Goal: Task Accomplishment & Management: Manage account settings

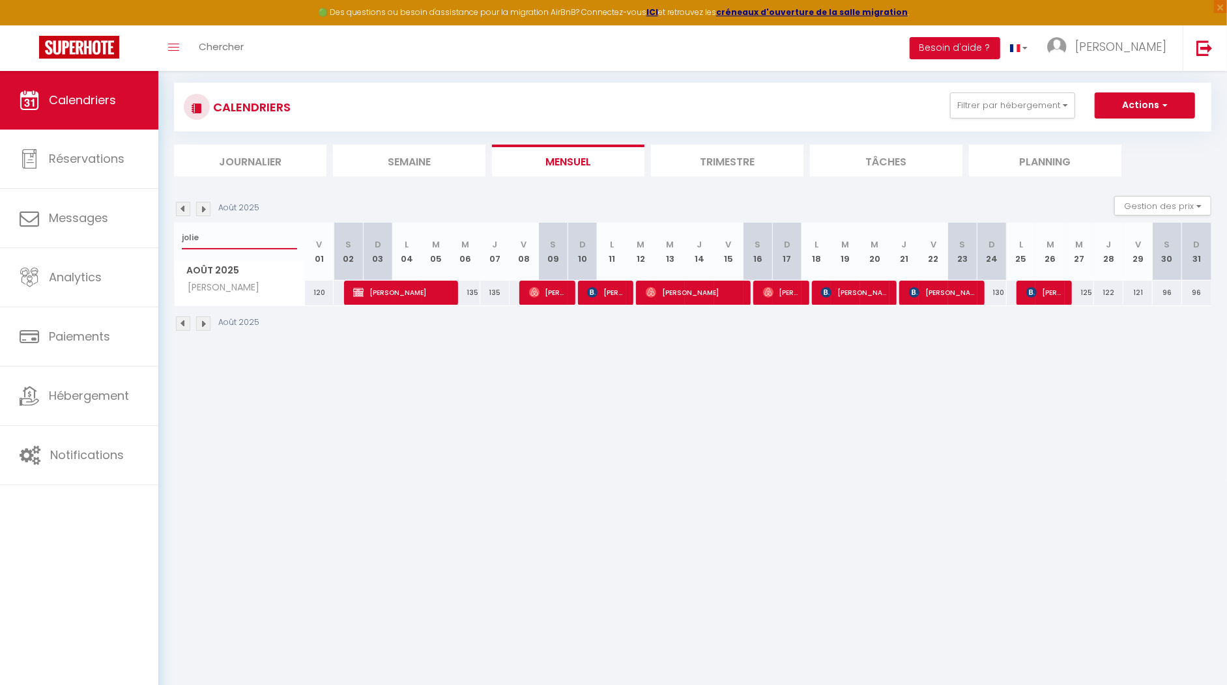
drag, startPoint x: 233, startPoint y: 232, endPoint x: 159, endPoint y: 232, distance: 73.6
click at [159, 232] on div "CALENDRIERS Filtrer par hébergement appart 1 nuit Normandie cosy Victoire Les D…" at bounding box center [692, 208] width 1069 height 306
type input "industriel"
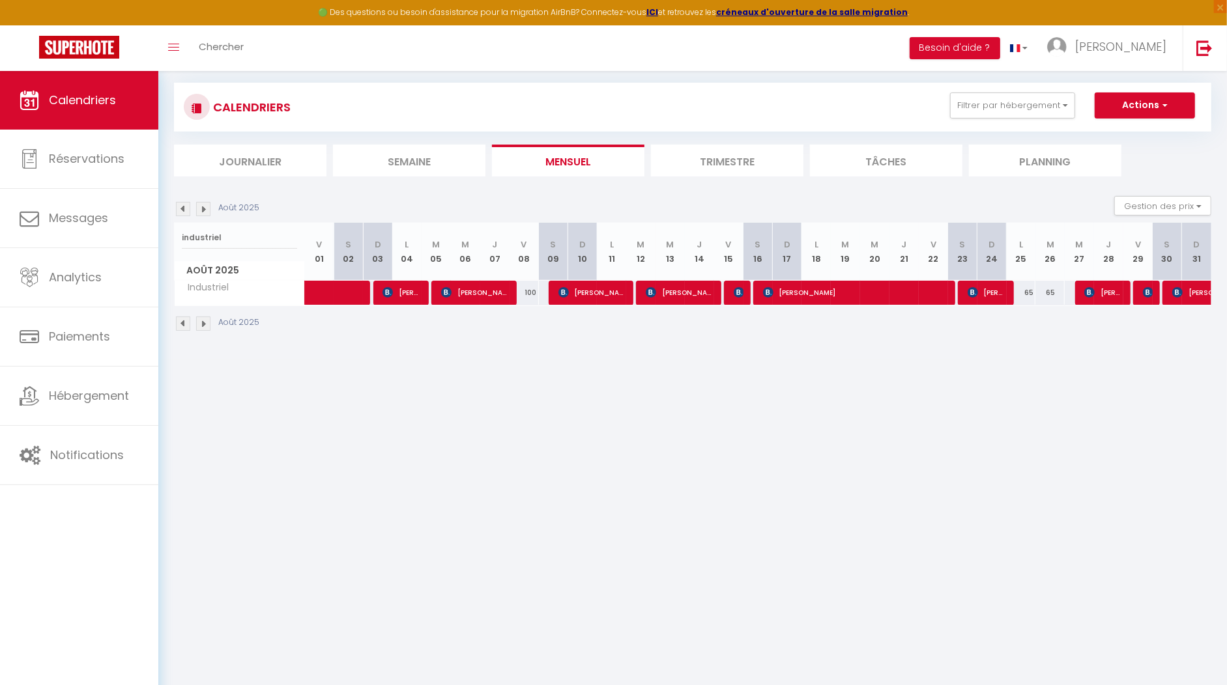
click at [204, 209] on img at bounding box center [203, 209] width 14 height 14
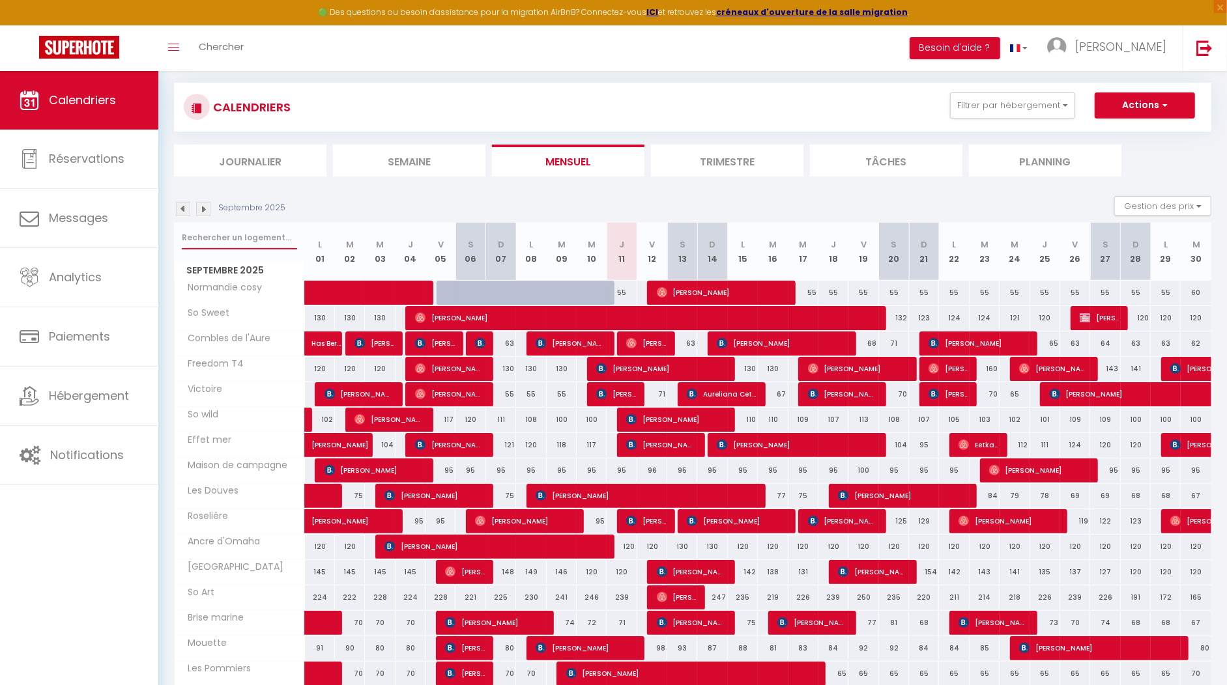
click at [240, 235] on input "text" at bounding box center [239, 237] width 115 height 23
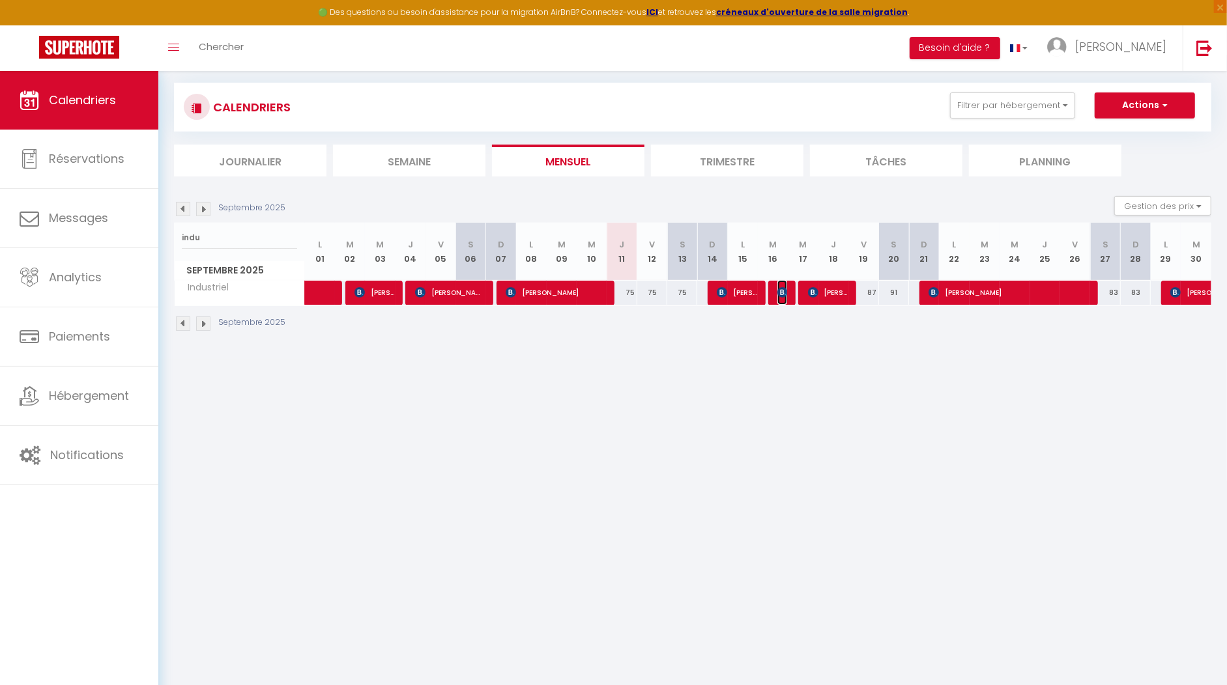
click at [778, 287] on img at bounding box center [782, 292] width 10 height 10
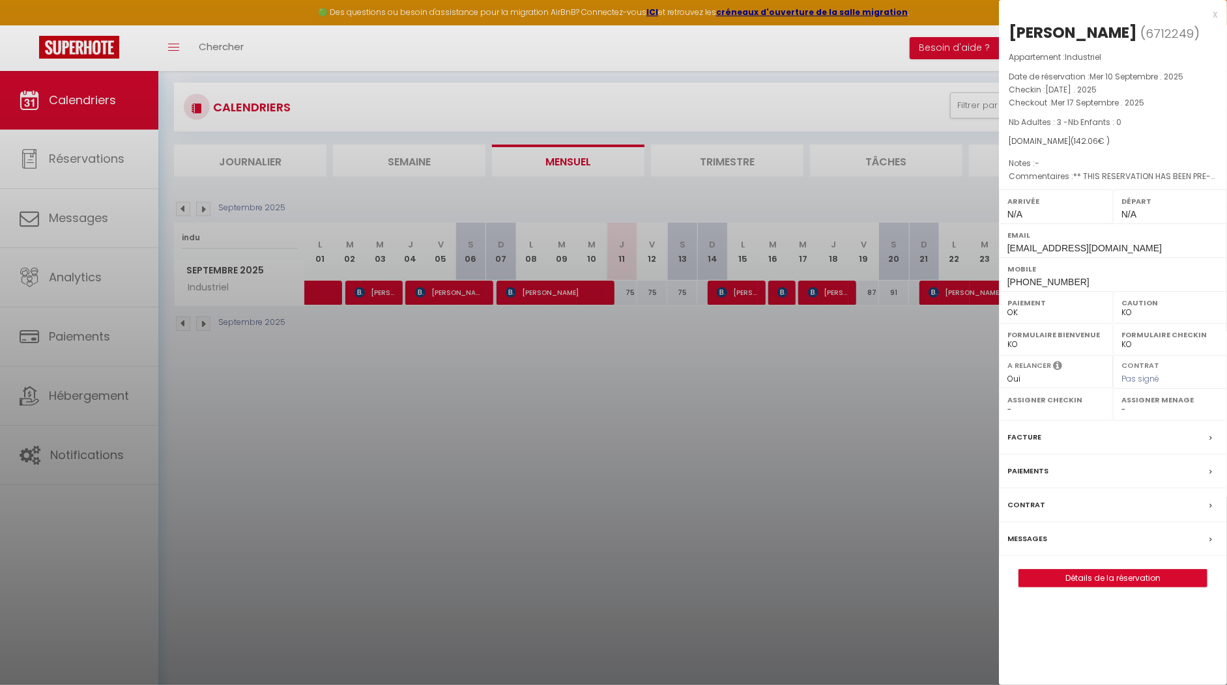
click at [1215, 12] on div "x" at bounding box center [1108, 15] width 218 height 16
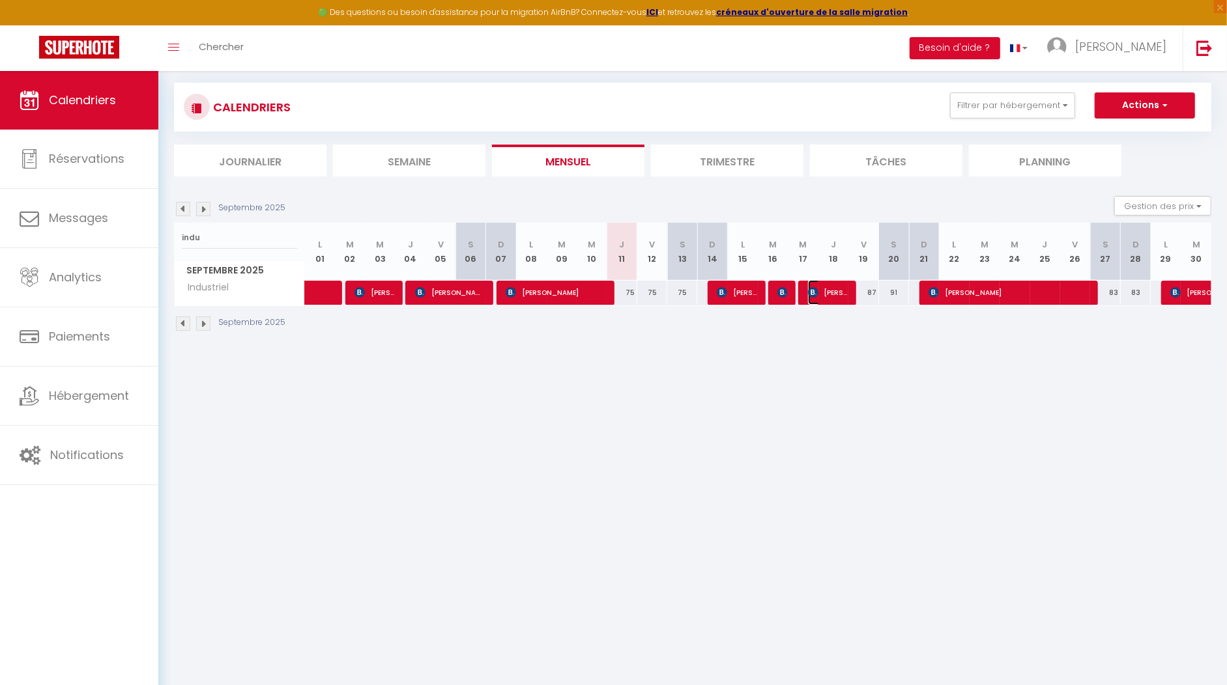
click at [826, 294] on span "pascale fougère" at bounding box center [828, 292] width 40 height 25
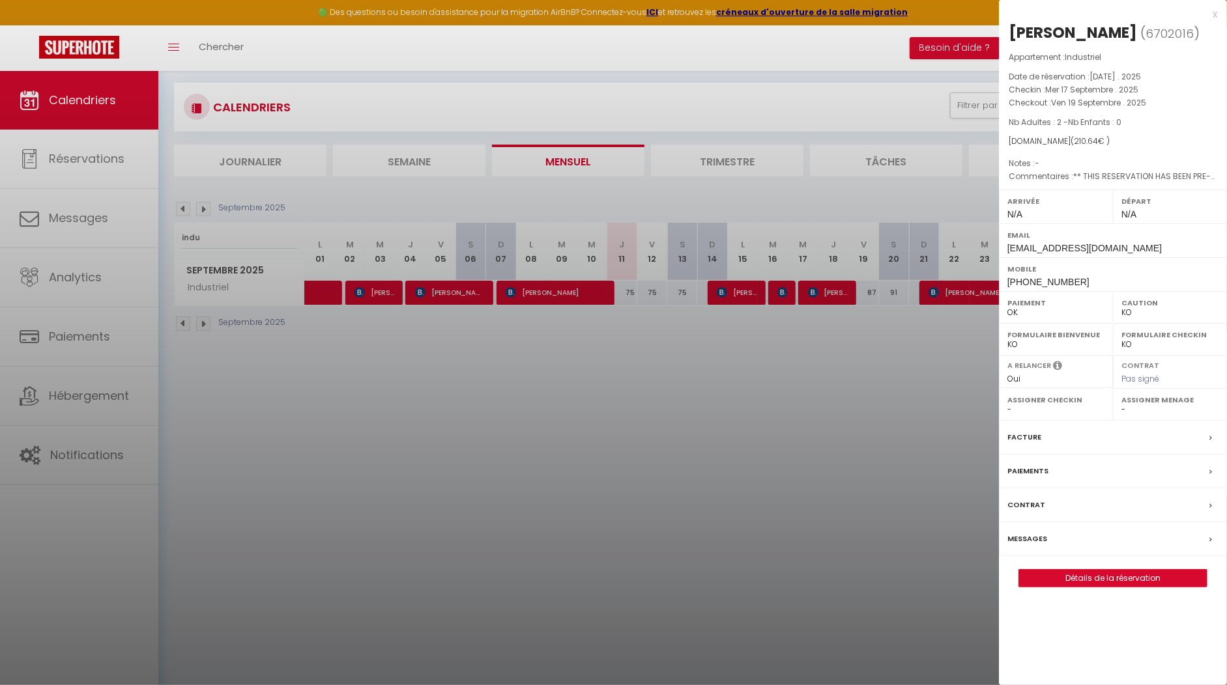
click at [1211, 12] on div "x" at bounding box center [1108, 15] width 218 height 16
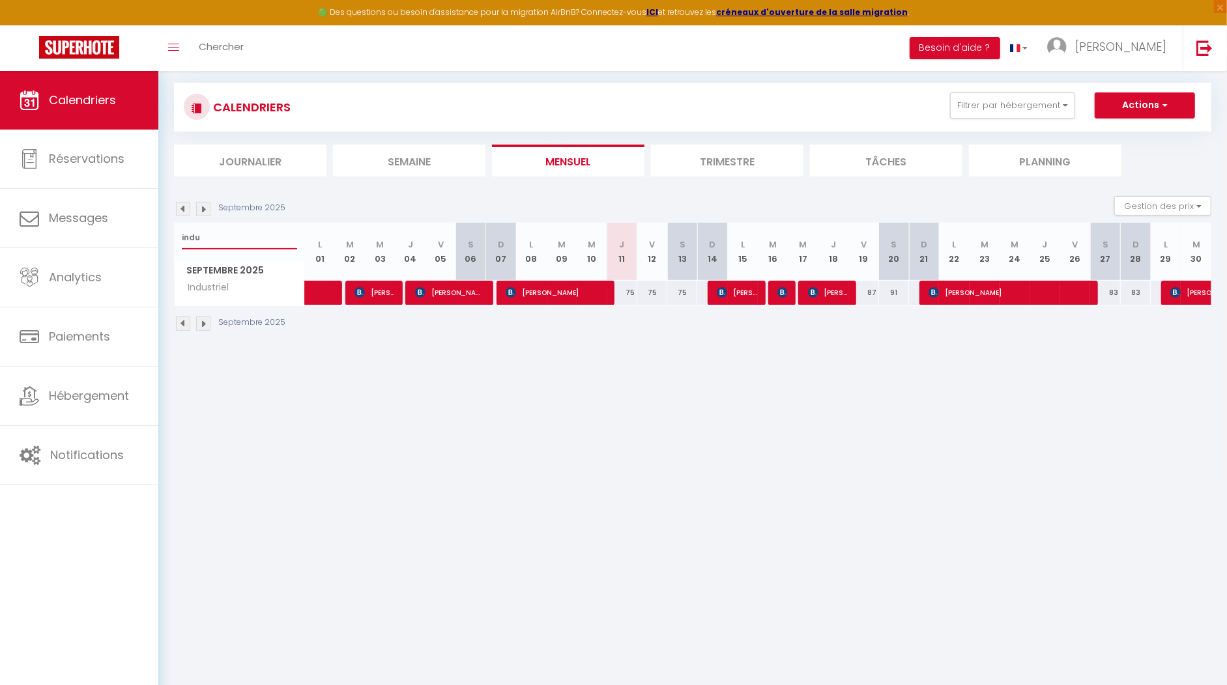
drag, startPoint x: 223, startPoint y: 247, endPoint x: 169, endPoint y: 245, distance: 53.5
click at [169, 245] on div "CALENDRIERS Filtrer par hébergement appart 1 nuit Normandie cosy Victoire Les D…" at bounding box center [692, 208] width 1069 height 306
type input "i"
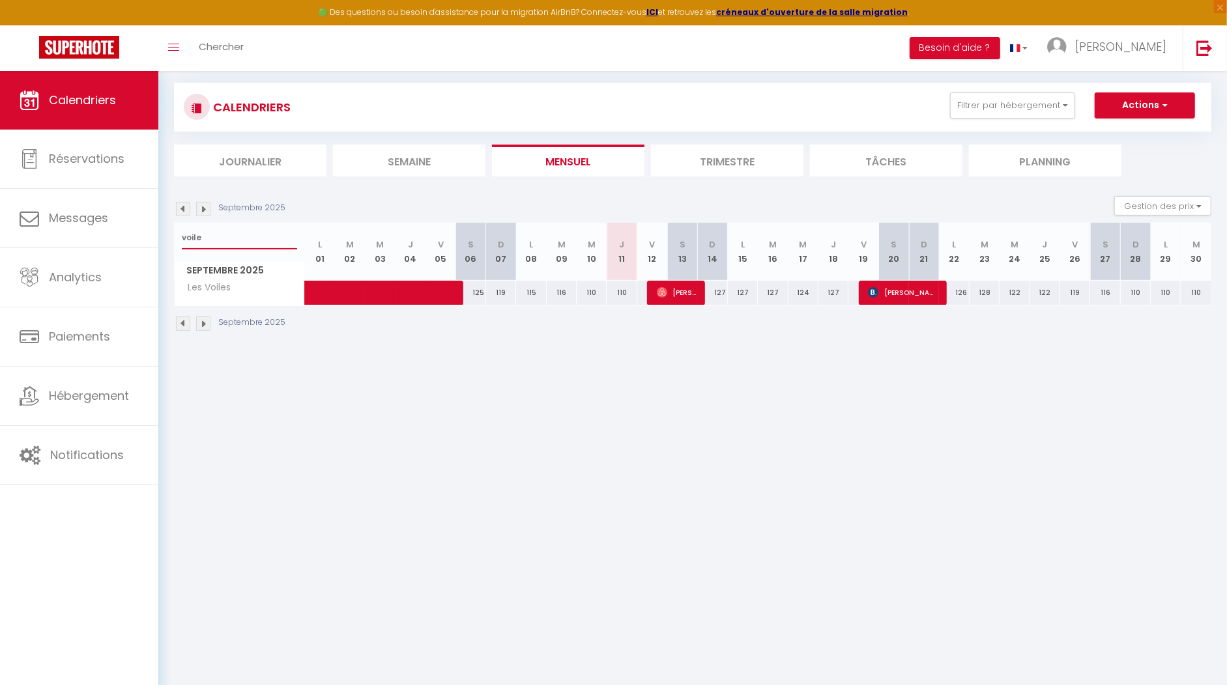
type input "voile"
click at [1202, 202] on button "Gestion des prix" at bounding box center [1162, 206] width 97 height 20
click at [1102, 270] on input "Règles" at bounding box center [1151, 269] width 117 height 13
checkbox input "true"
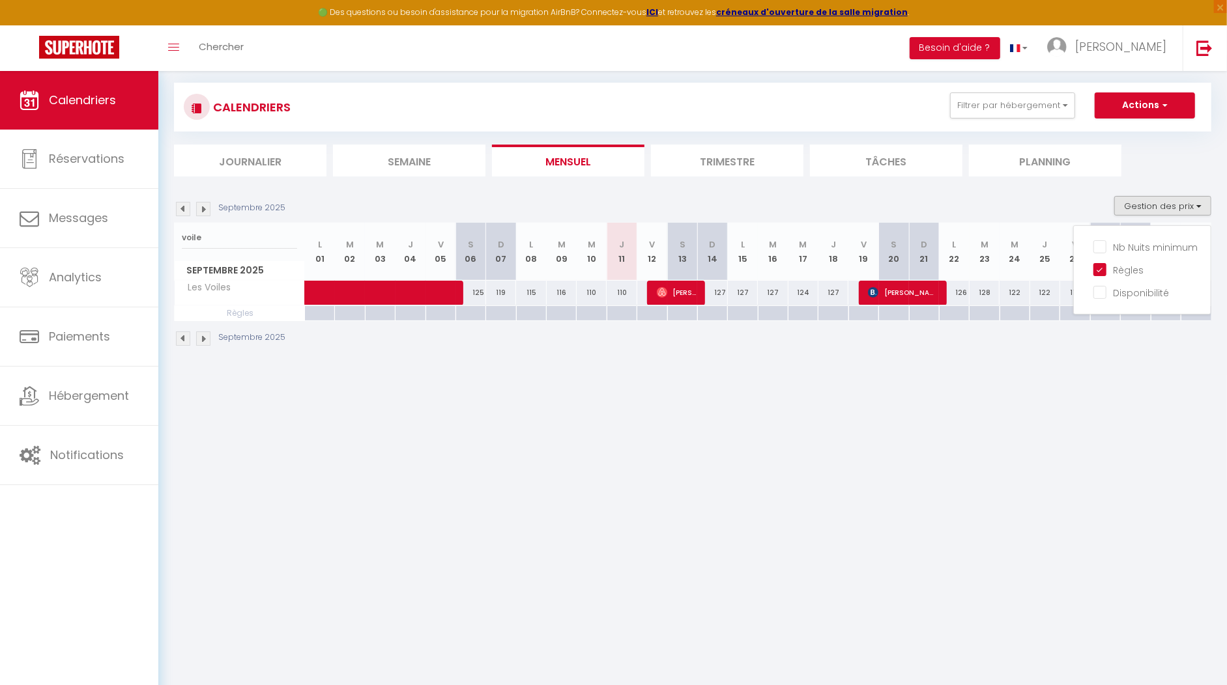
click at [1095, 405] on body "🟢 Des questions ou besoin d'assistance pour la migration AirBnB? Connectez-vous…" at bounding box center [613, 397] width 1227 height 685
click at [720, 294] on div "127" at bounding box center [712, 293] width 30 height 24
type input "127"
type input "Dim 14 Septembre 2025"
type input "Lun 15 Septembre 2025"
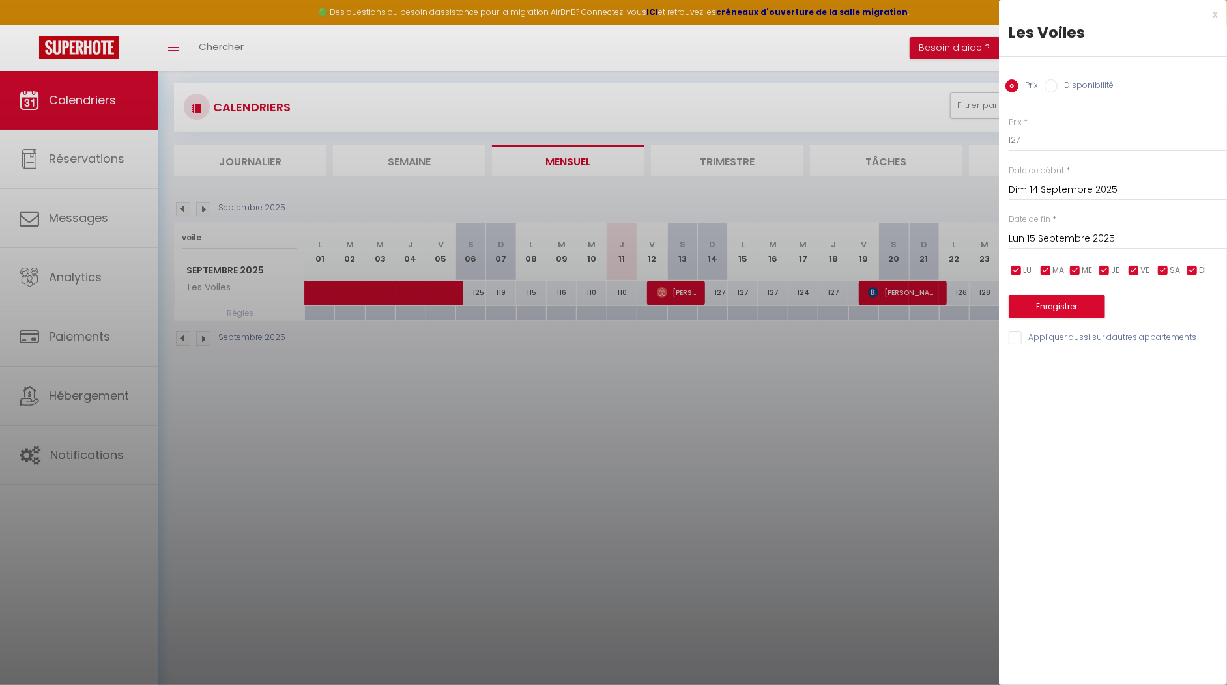
click at [1218, 11] on div "x Les Voiles Prix Disponibilité Prix * 127 Statut * Disponible Indisponible Dat…" at bounding box center [1113, 179] width 228 height 359
click at [1215, 11] on div "x" at bounding box center [1108, 15] width 218 height 16
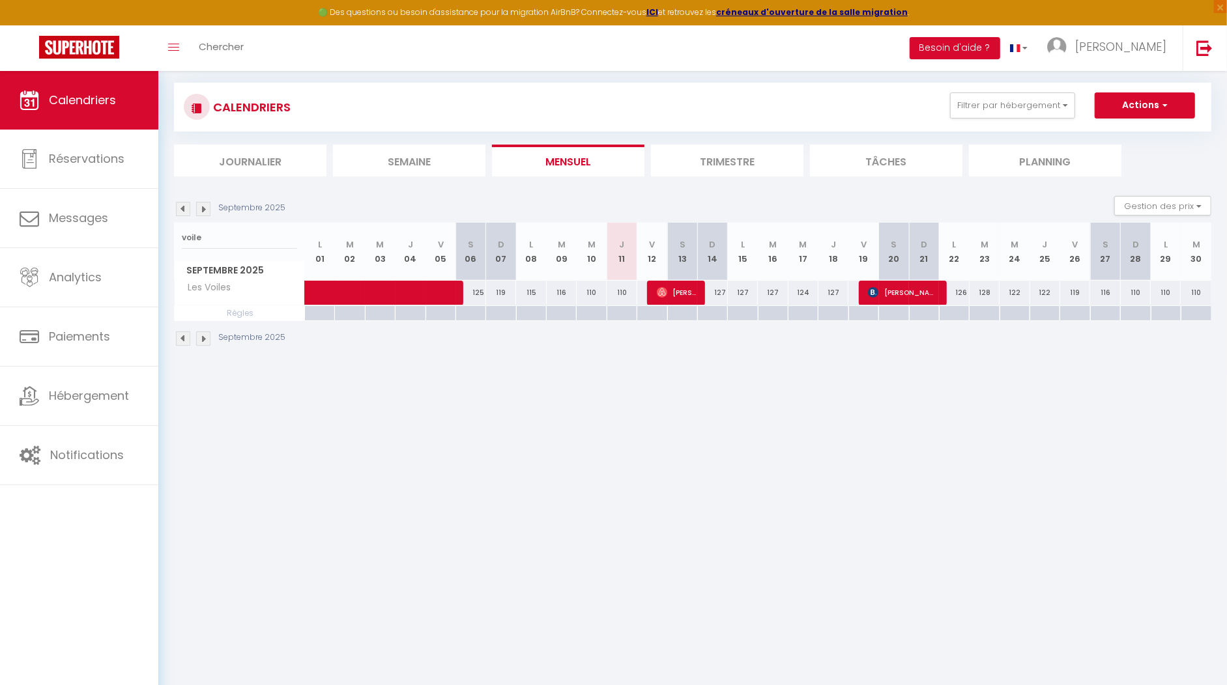
click at [717, 313] on div at bounding box center [712, 313] width 30 height 15
type input "Dim 14 Septembre 2025"
type input "Lun 15 Septembre 2025"
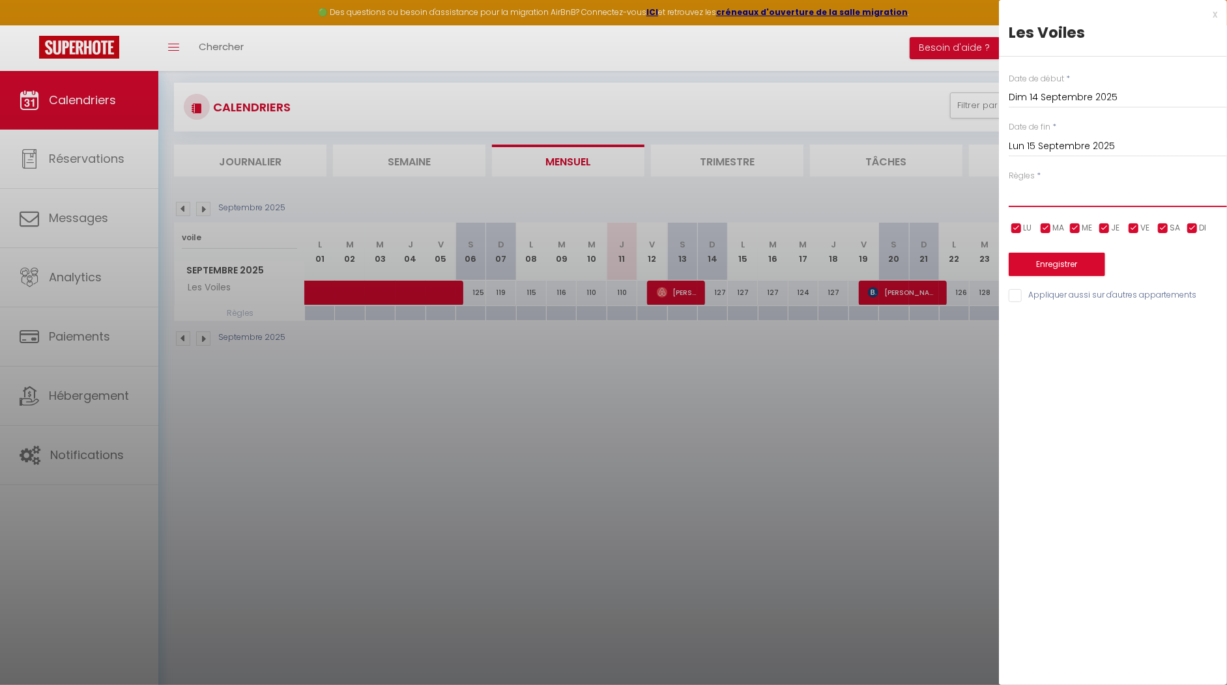
click at [1033, 201] on select "Aucun No Checkin No Checkout Pas d'arrivée / Pas de départ" at bounding box center [1118, 194] width 218 height 25
select select "1"
click at [1009, 182] on select "Aucun No Checkin No Checkout Pas d'arrivée / Pas de départ" at bounding box center [1118, 194] width 218 height 25
click at [1033, 269] on button "Enregistrer" at bounding box center [1057, 264] width 96 height 23
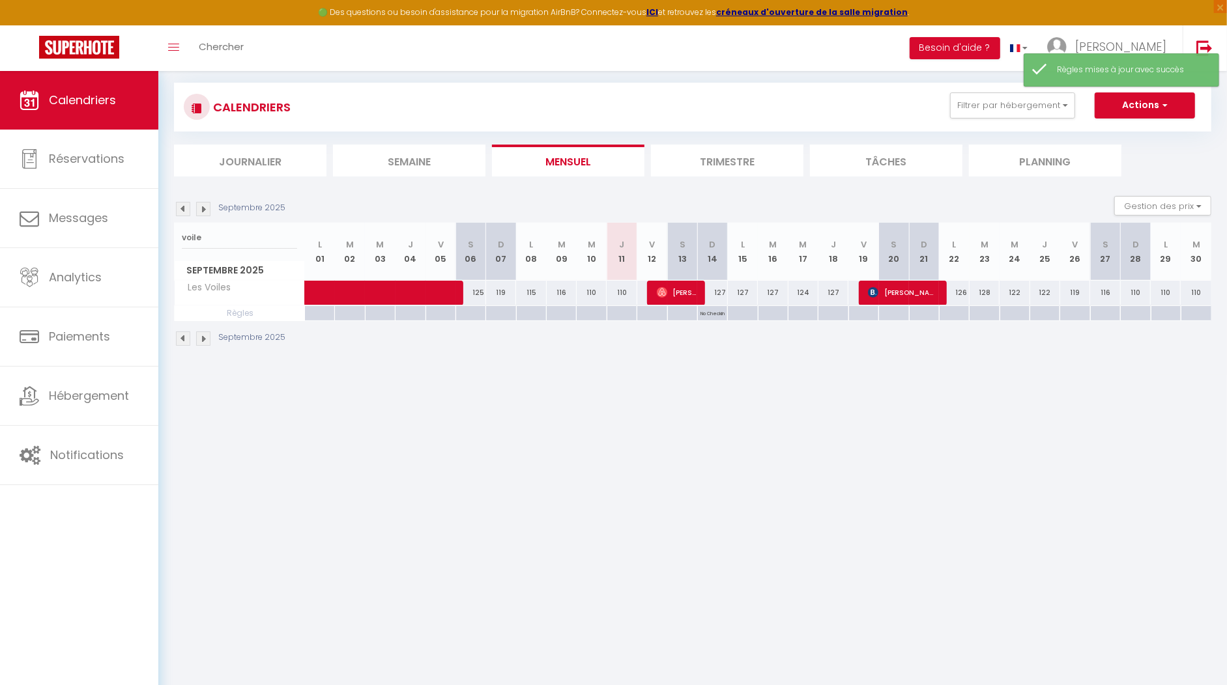
click at [742, 386] on body "🟢 Des questions ou besoin d'assistance pour la migration AirBnB? Connectez-vous…" at bounding box center [613, 397] width 1227 height 685
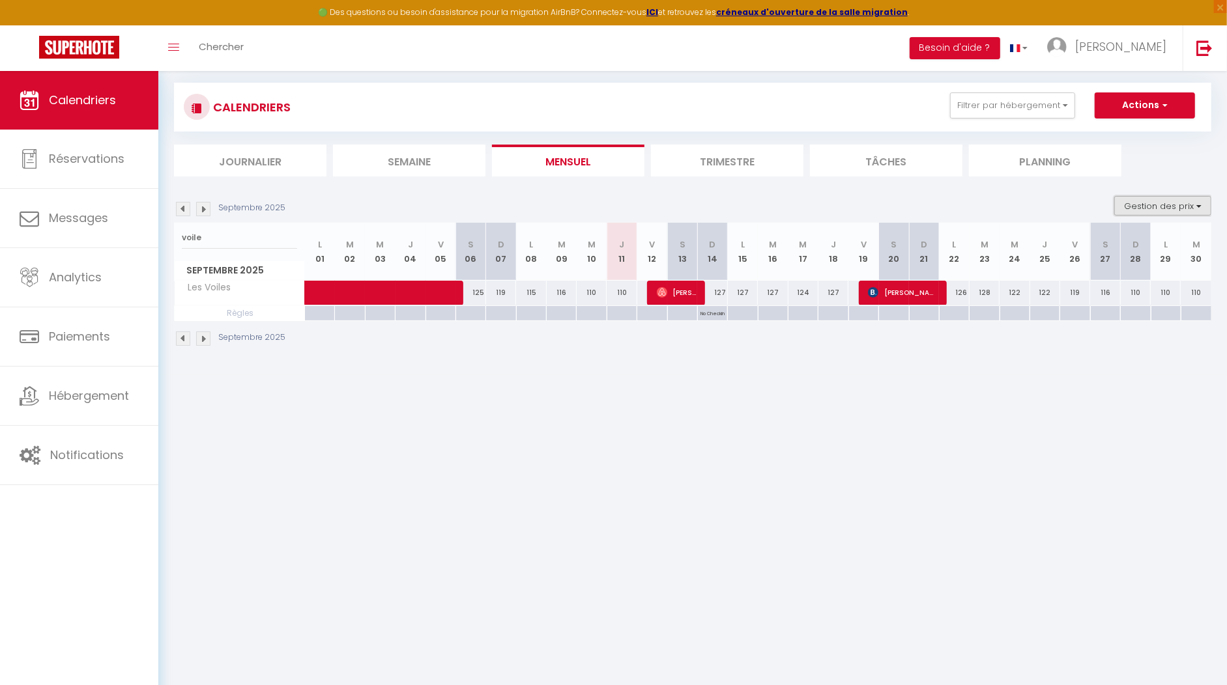
click at [1143, 203] on button "Gestion des prix" at bounding box center [1162, 206] width 97 height 20
click at [700, 283] on div "127" at bounding box center [712, 293] width 30 height 24
type input "127"
type input "Dim 14 Septembre 2025"
type input "Lun 15 Septembre 2025"
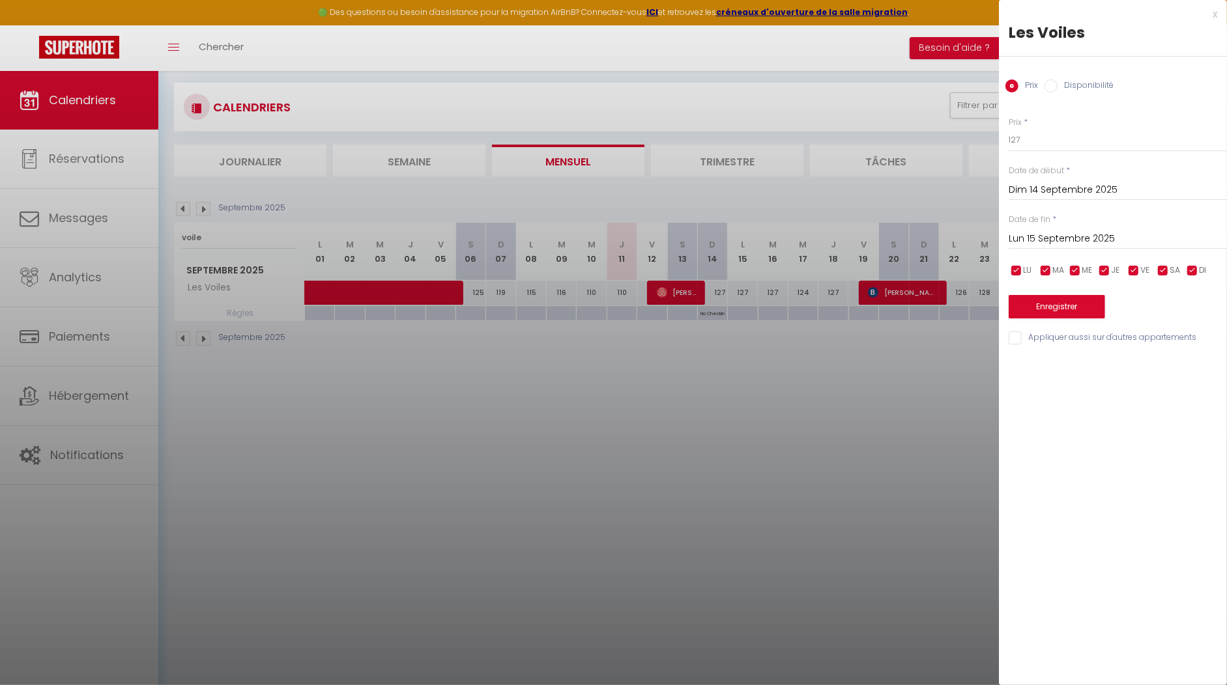
click at [1215, 16] on div "x" at bounding box center [1108, 15] width 218 height 16
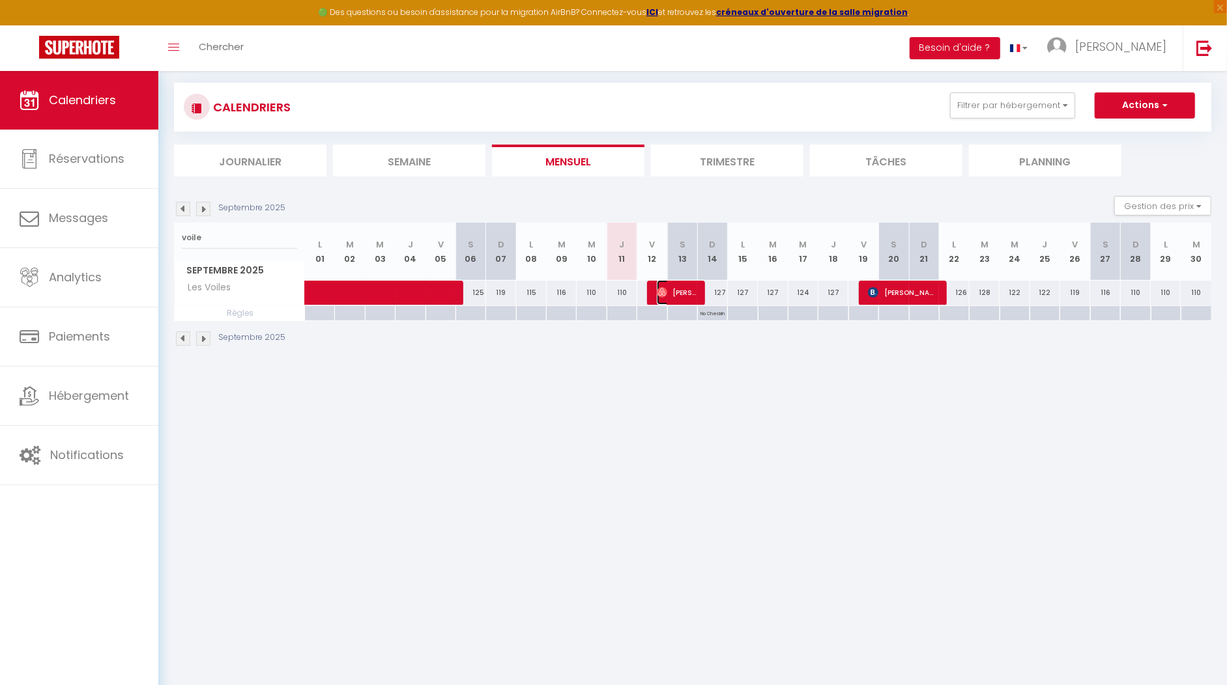
click at [667, 287] on span "Fabien Meurisse" at bounding box center [677, 292] width 40 height 25
select select "OK"
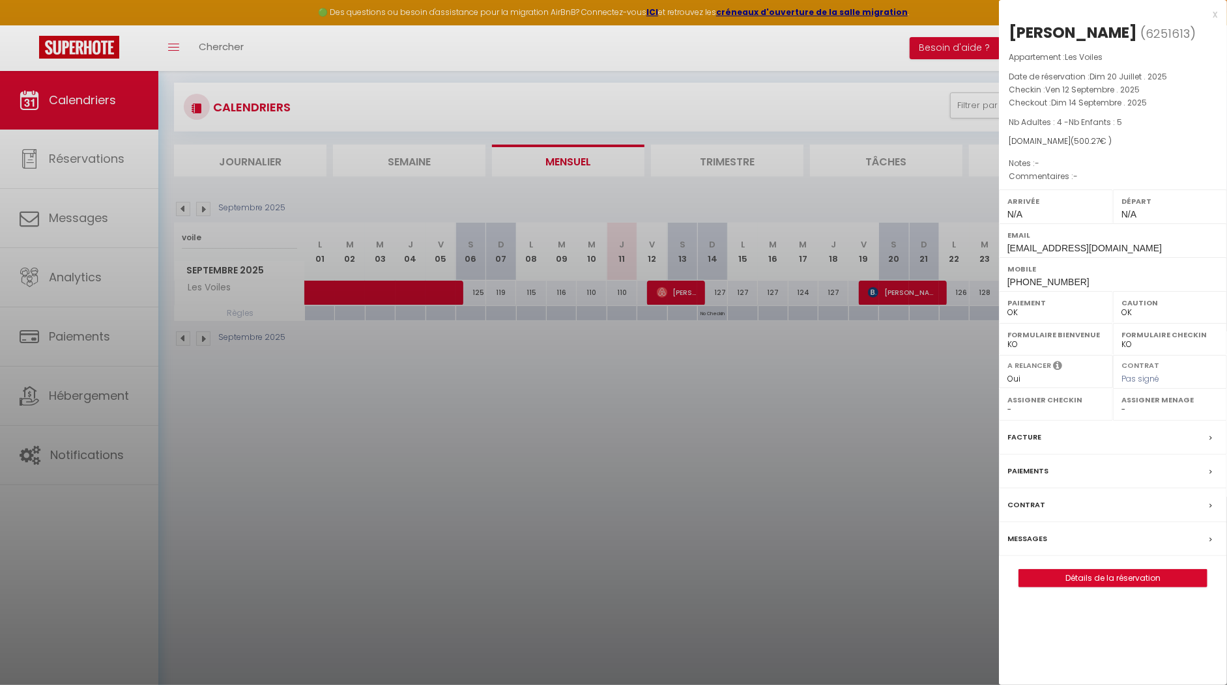
click at [1082, 541] on div "Messages" at bounding box center [1113, 540] width 228 height 34
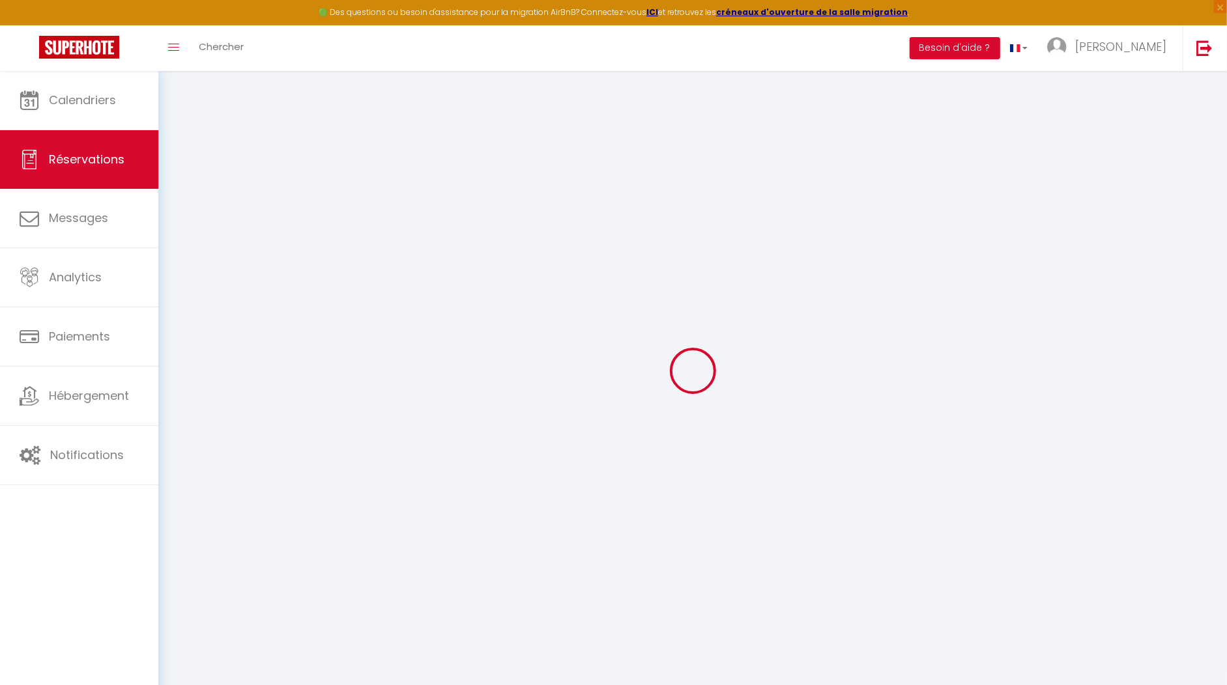
scroll to position [42, 0]
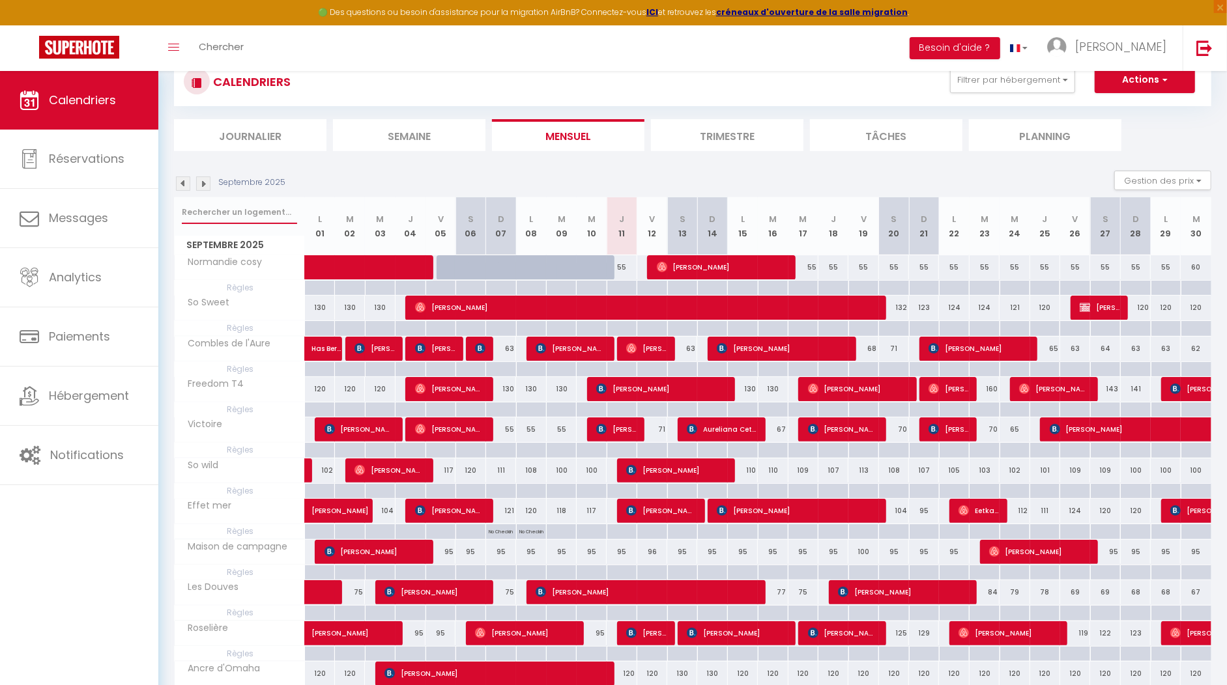
click at [227, 219] on input "text" at bounding box center [239, 212] width 115 height 23
type input "voikl"
select select
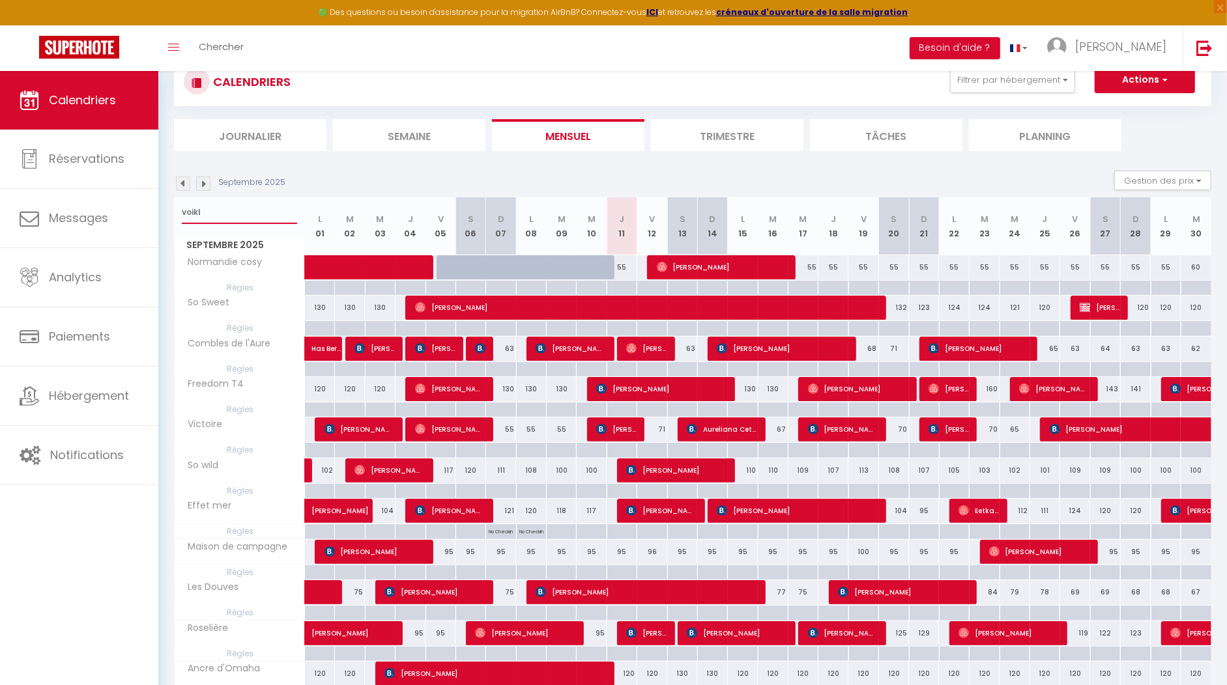
select select
type input "voik"
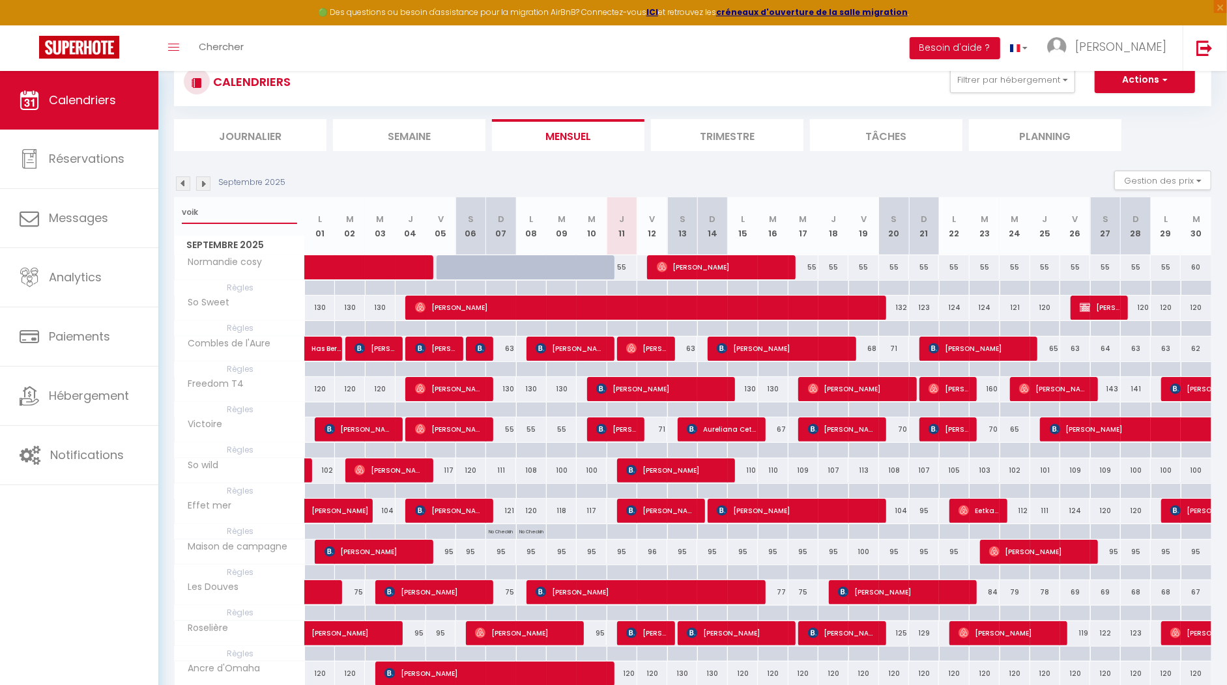
select select
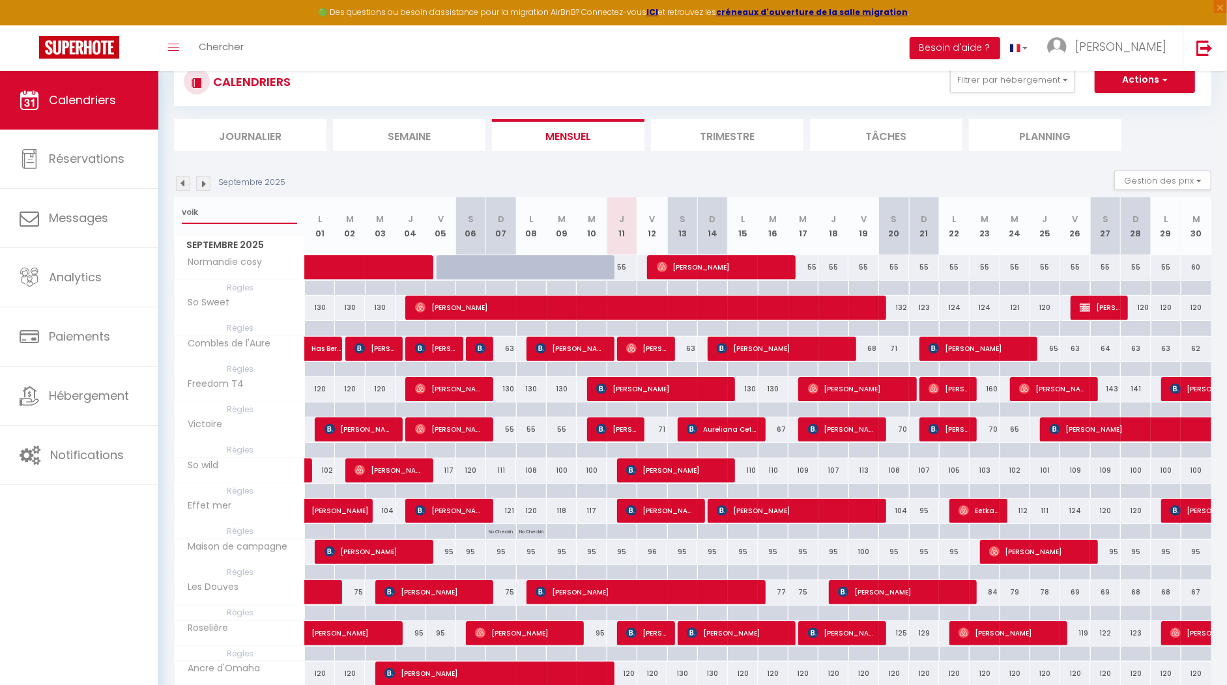
select select
type input "voi"
select select
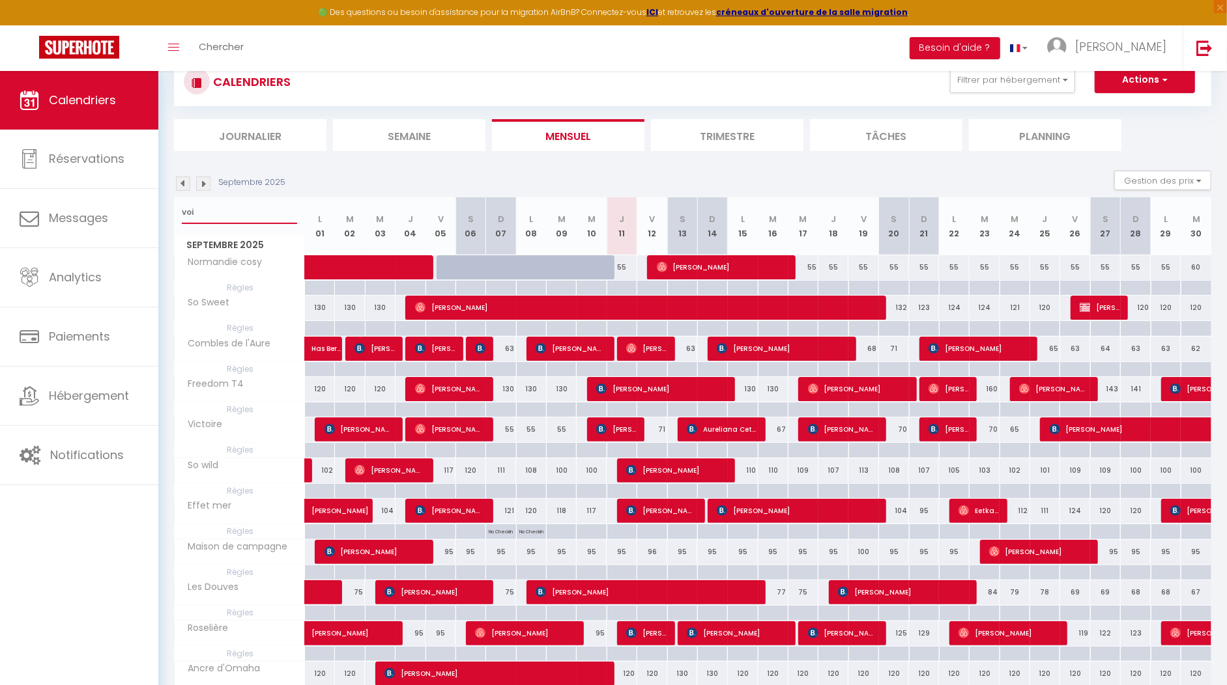
select select
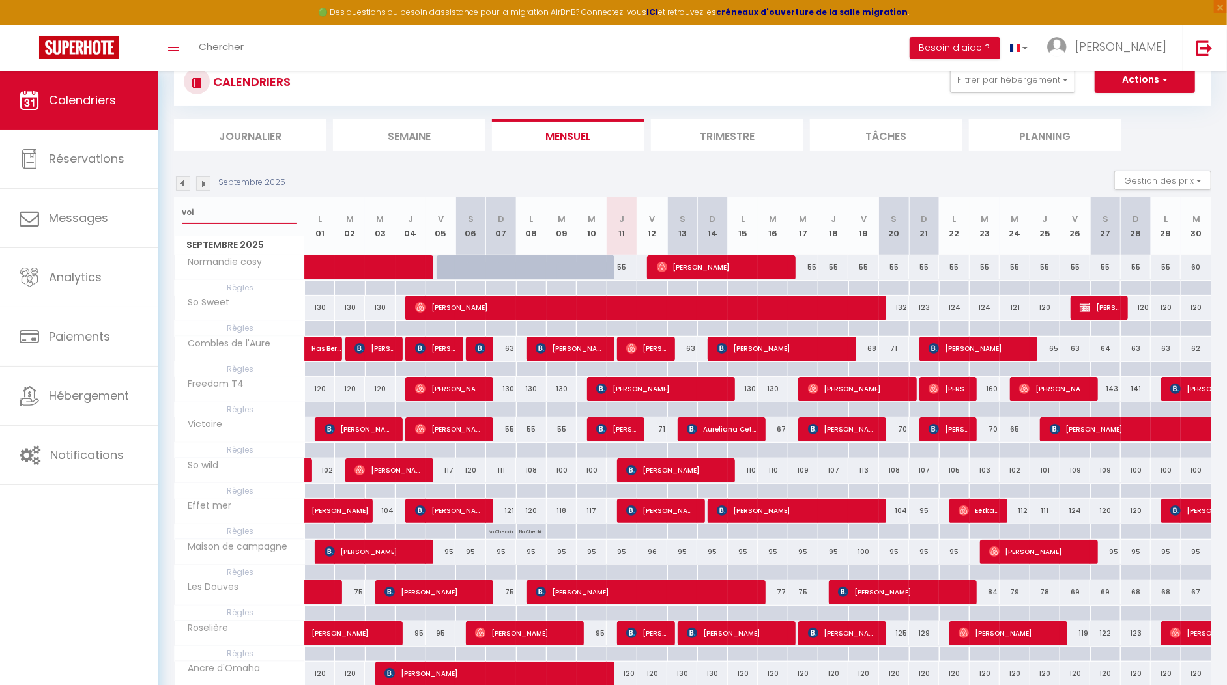
type input "voil"
select select
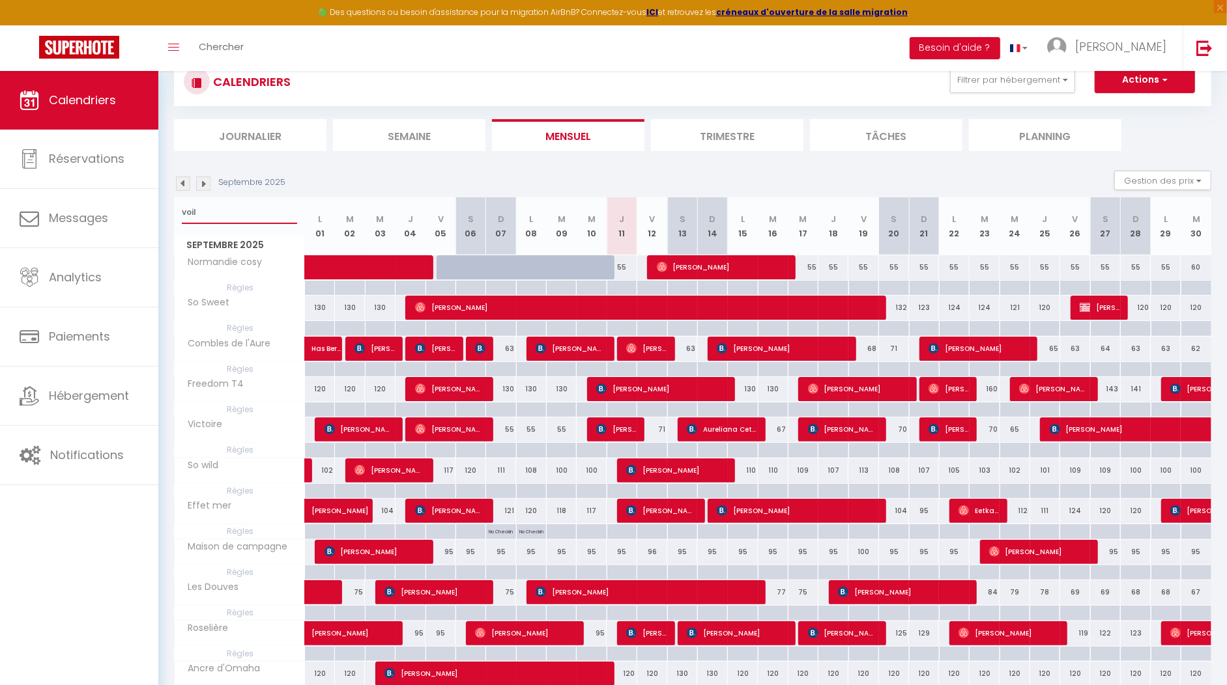
select select
type input "voile"
select select
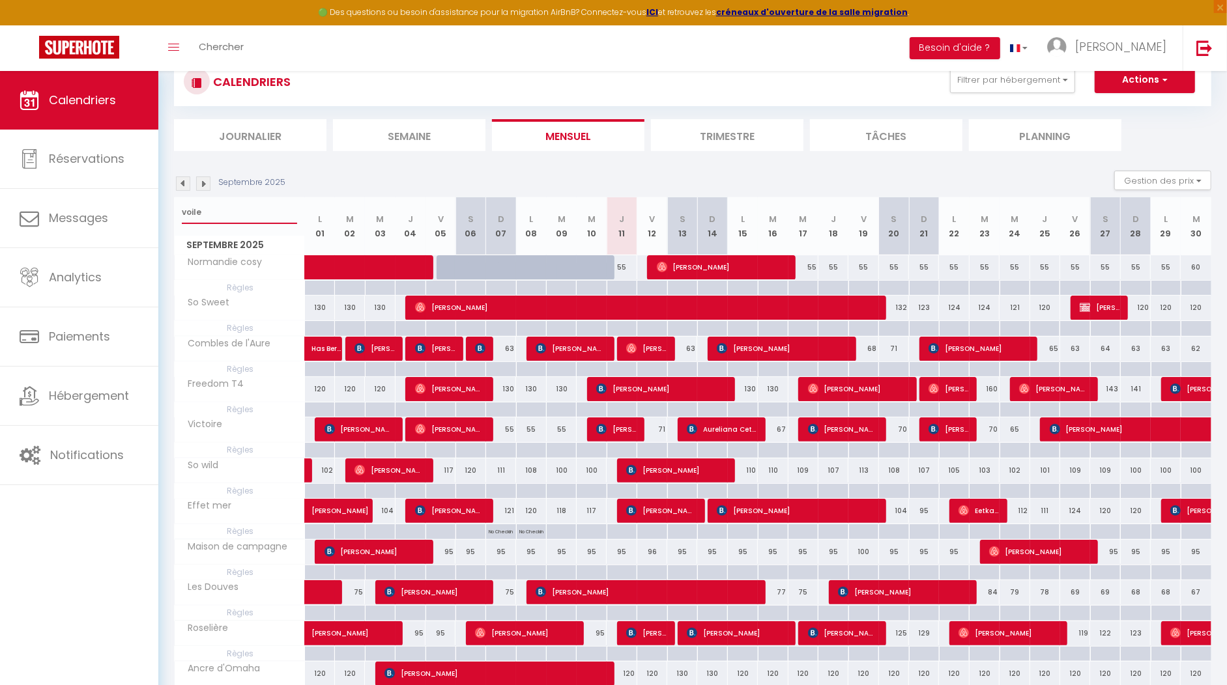
select select
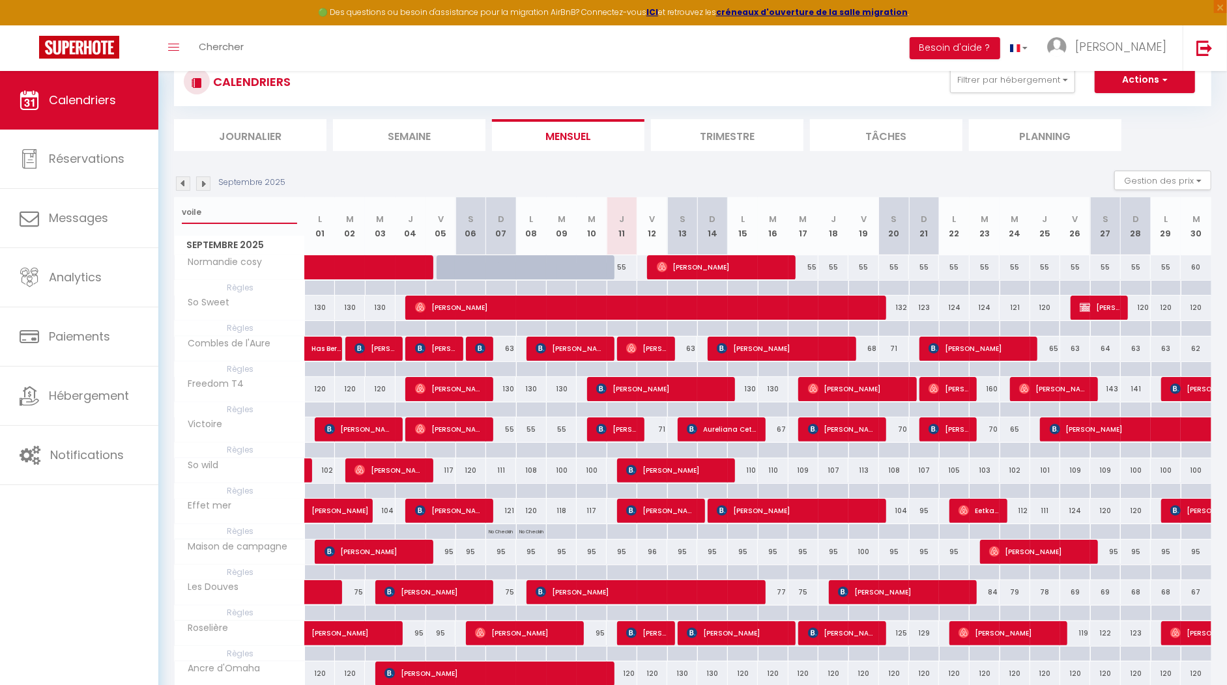
select select
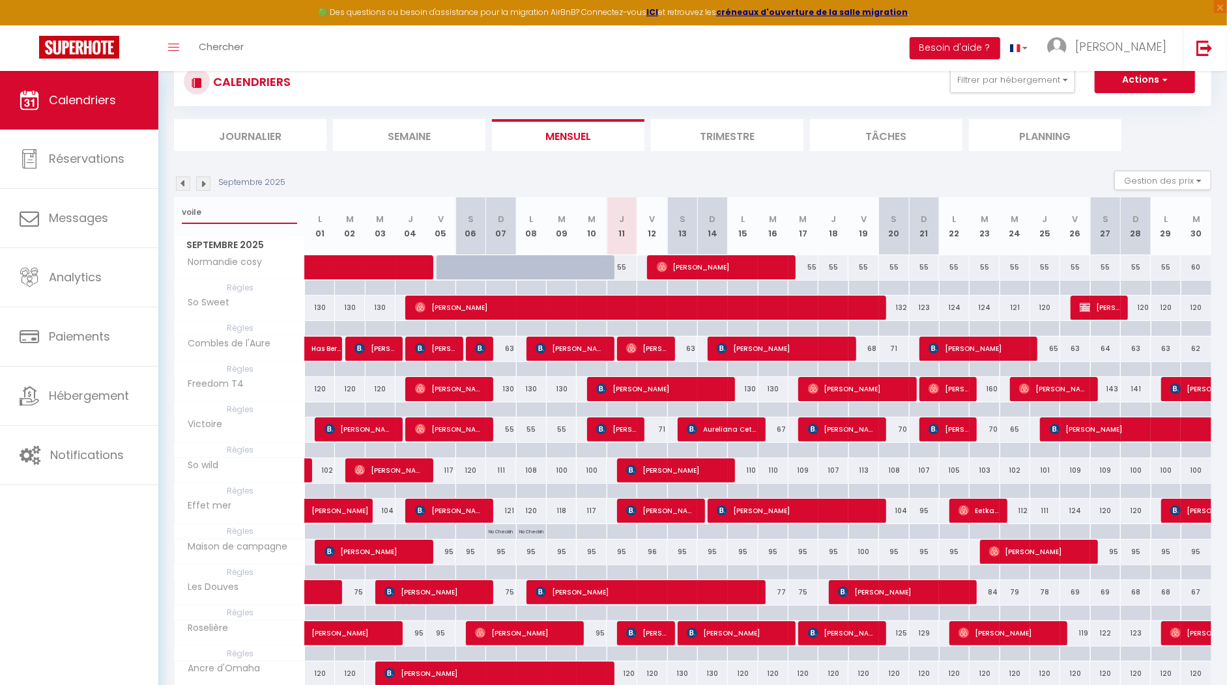
select select
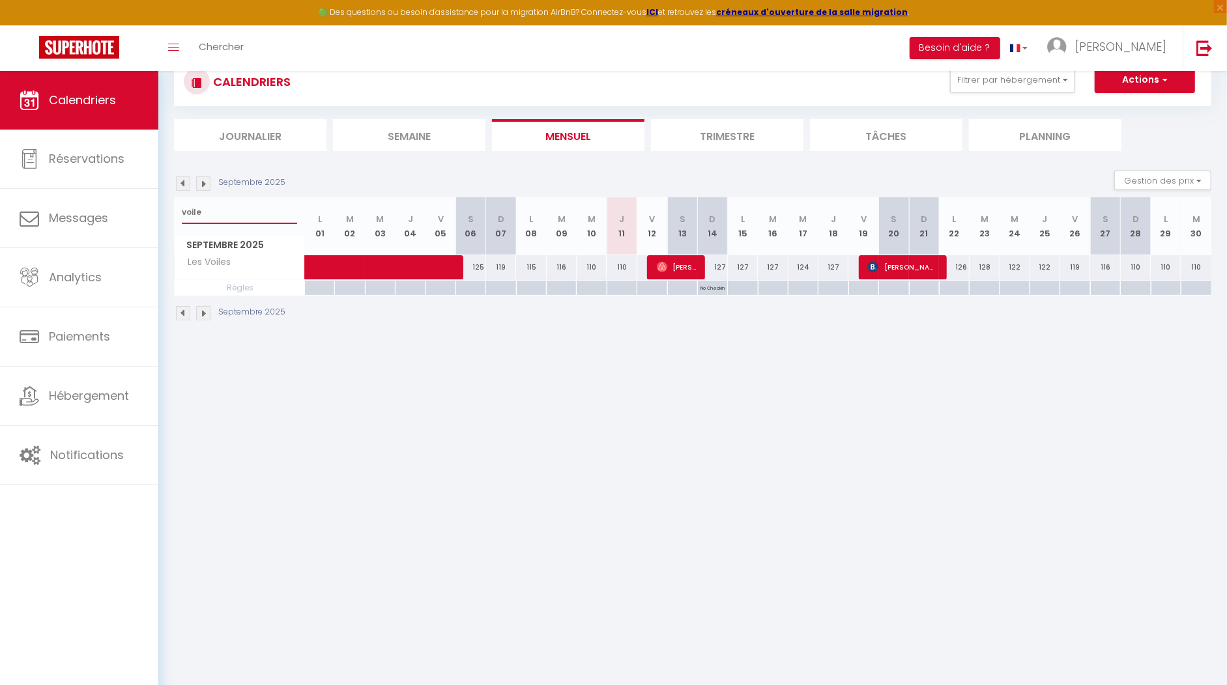
type input "voile"
click at [689, 263] on span "Fabien Meurisse" at bounding box center [677, 267] width 40 height 25
select select "OK"
select select "0"
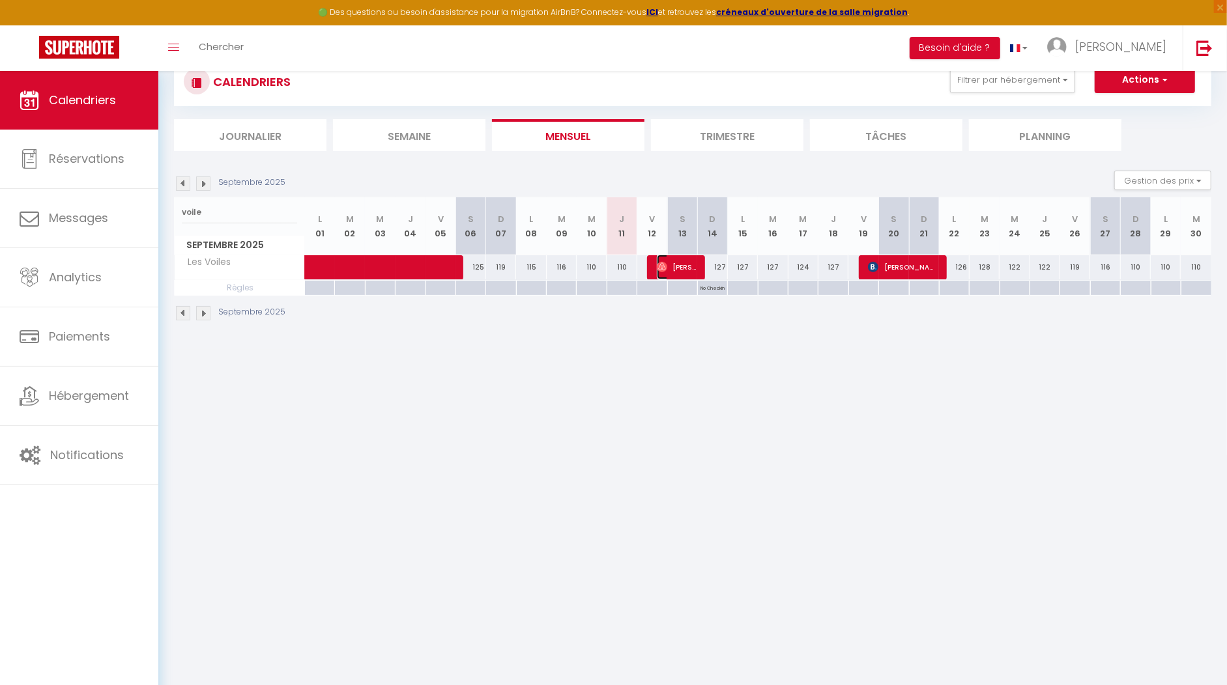
select select "0"
select select "1"
select select
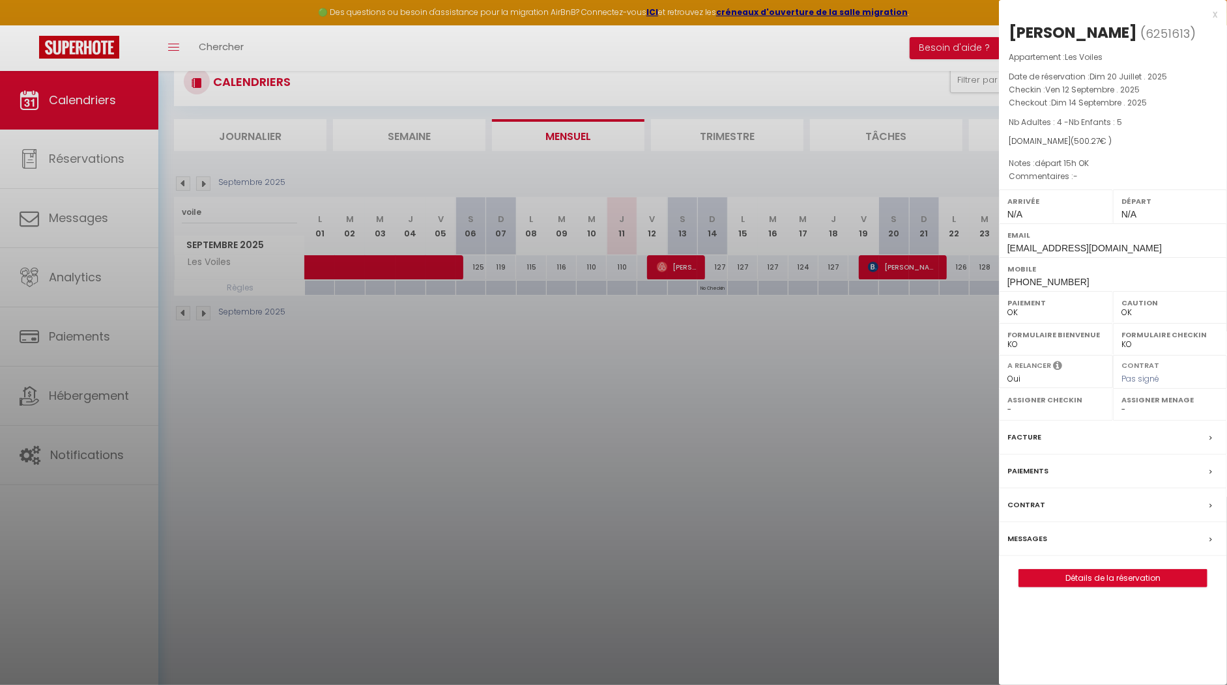
click at [833, 523] on div at bounding box center [613, 342] width 1227 height 685
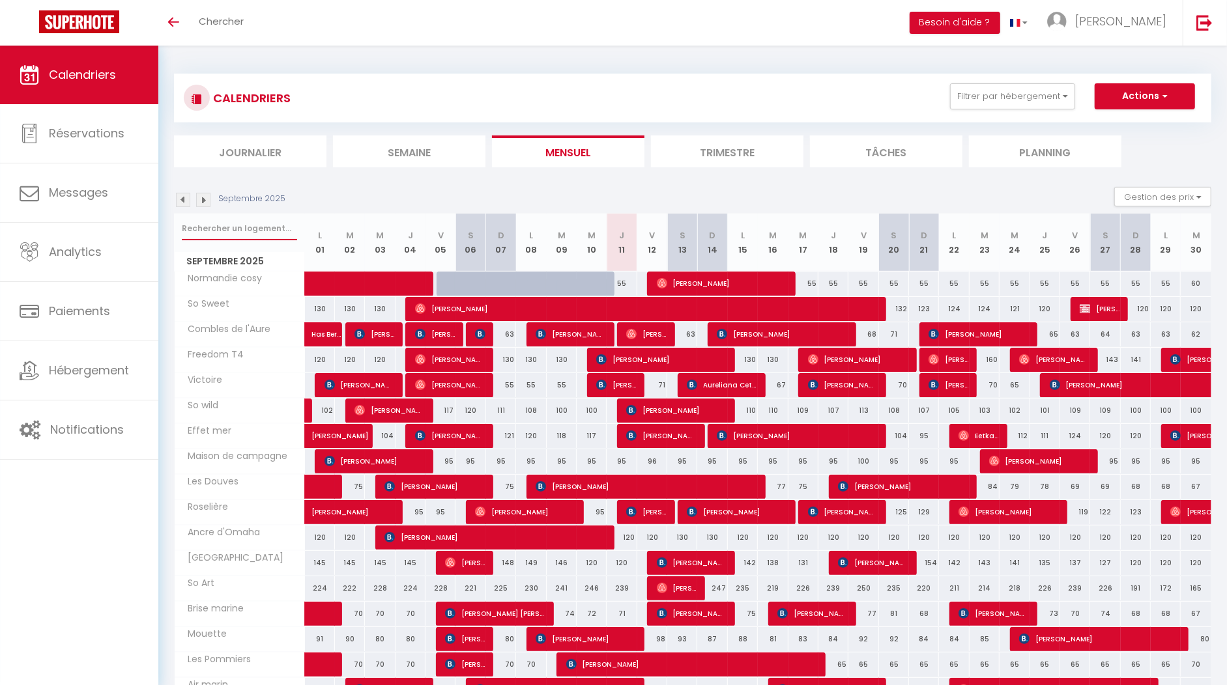
click at [215, 235] on input "text" at bounding box center [239, 228] width 115 height 23
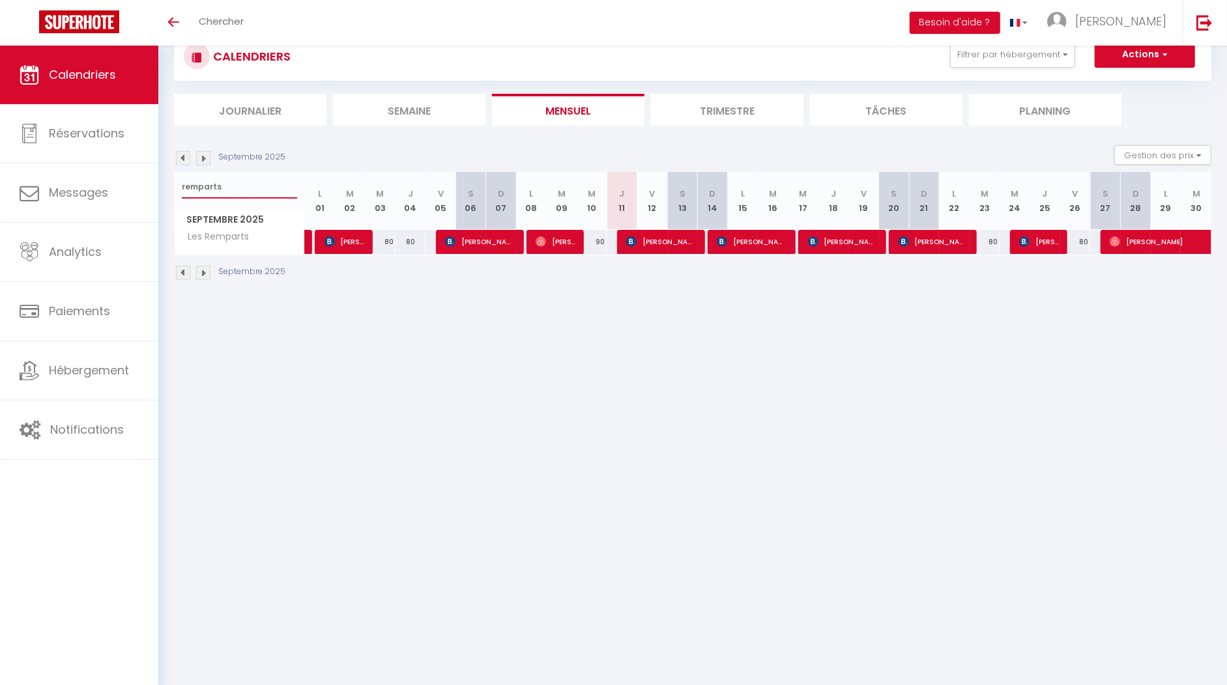
scroll to position [43, 0]
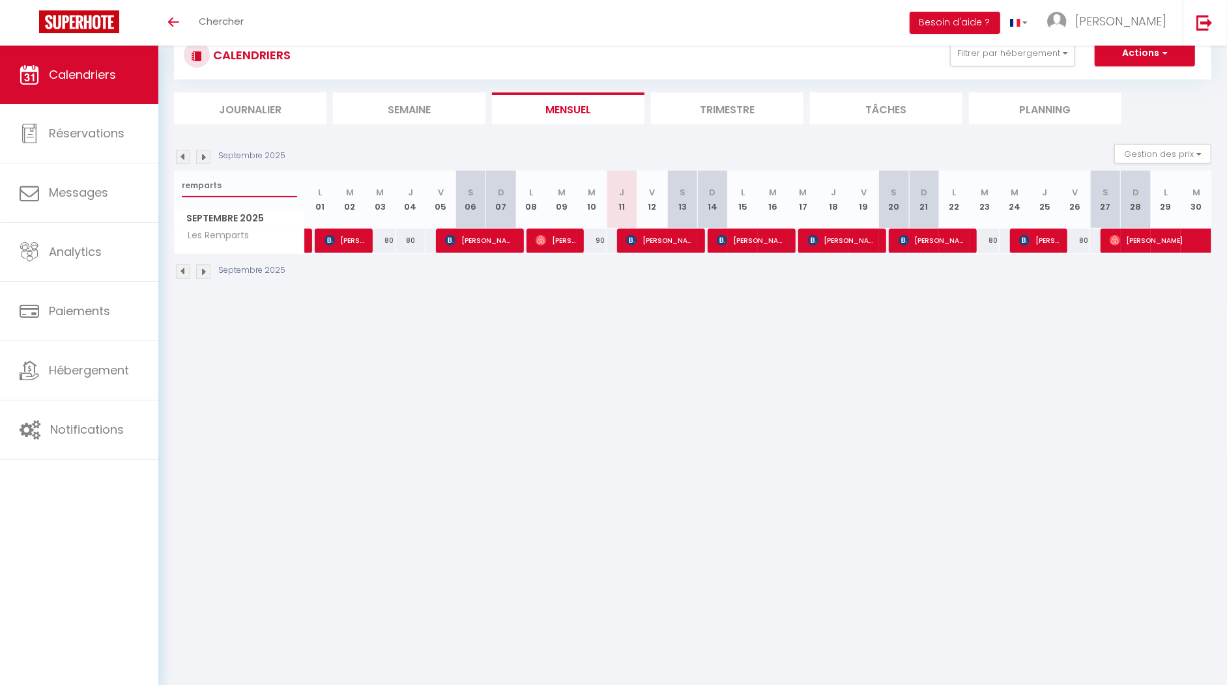
drag, startPoint x: 237, startPoint y: 185, endPoint x: 166, endPoint y: 185, distance: 70.4
click at [166, 185] on div "CALENDRIERS Filtrer par hébergement appart 1 nuit Normandie cosy Victoire Les D…" at bounding box center [692, 156] width 1069 height 306
type input "victoire"
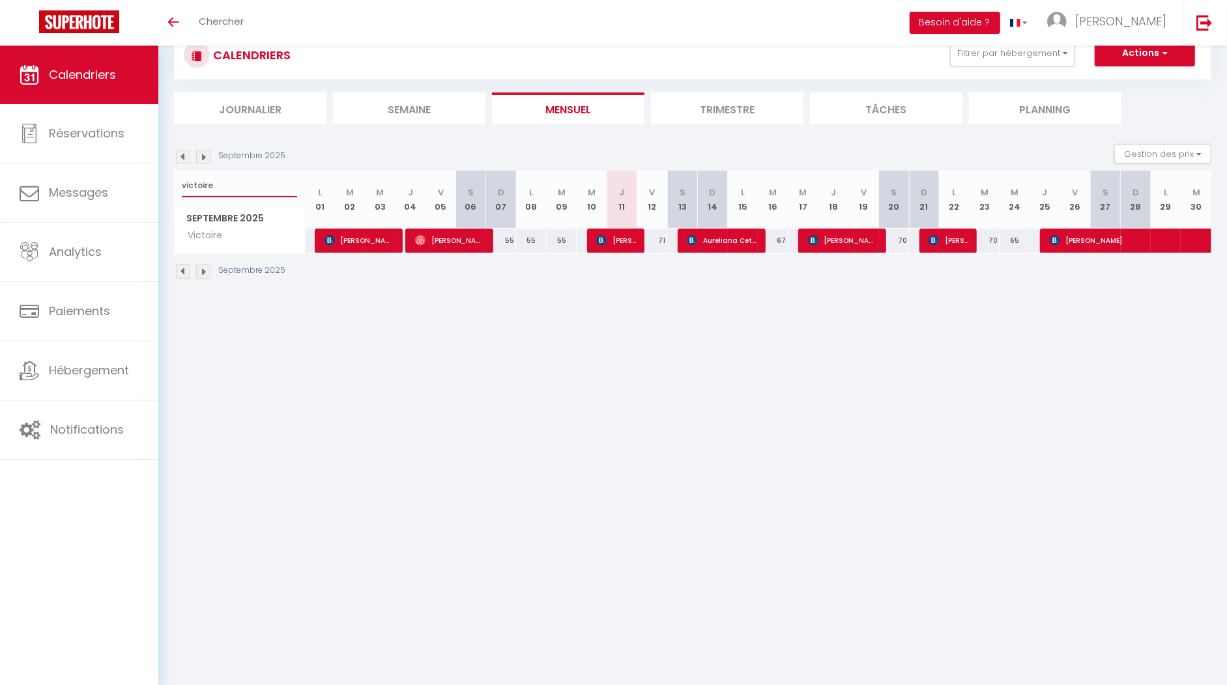
scroll to position [46, 0]
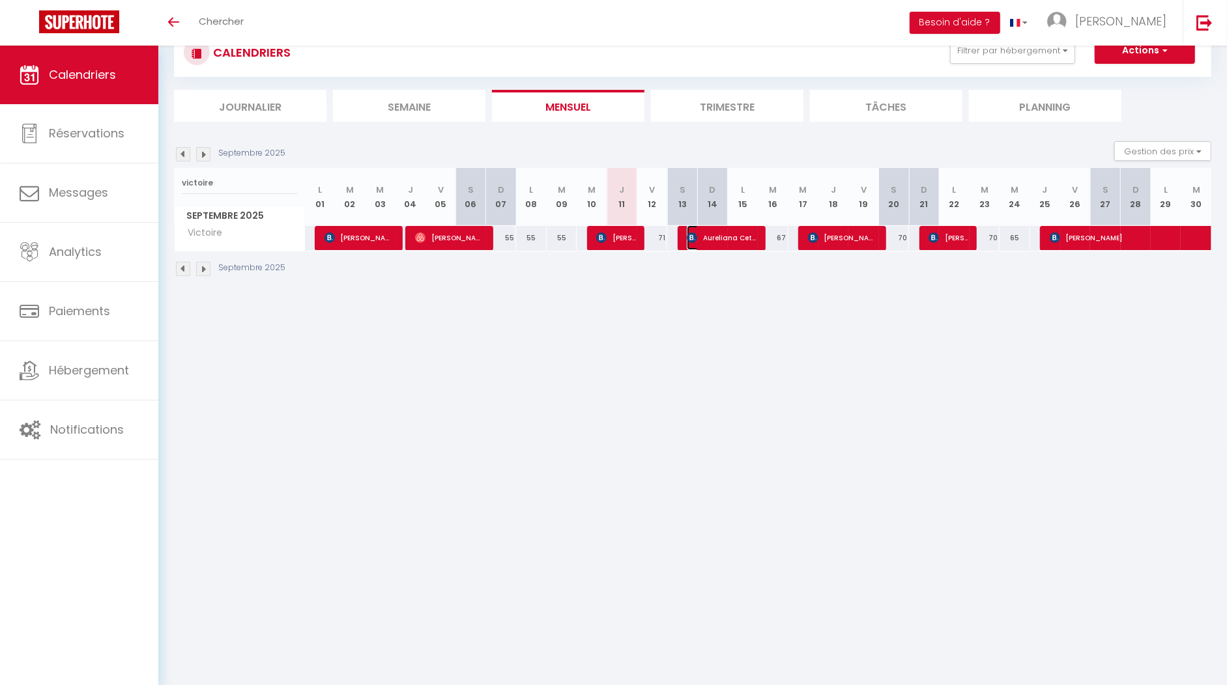
click at [709, 231] on span "Aureliana Cetera" at bounding box center [722, 237] width 70 height 25
select select "OK"
select select "KO"
select select "0"
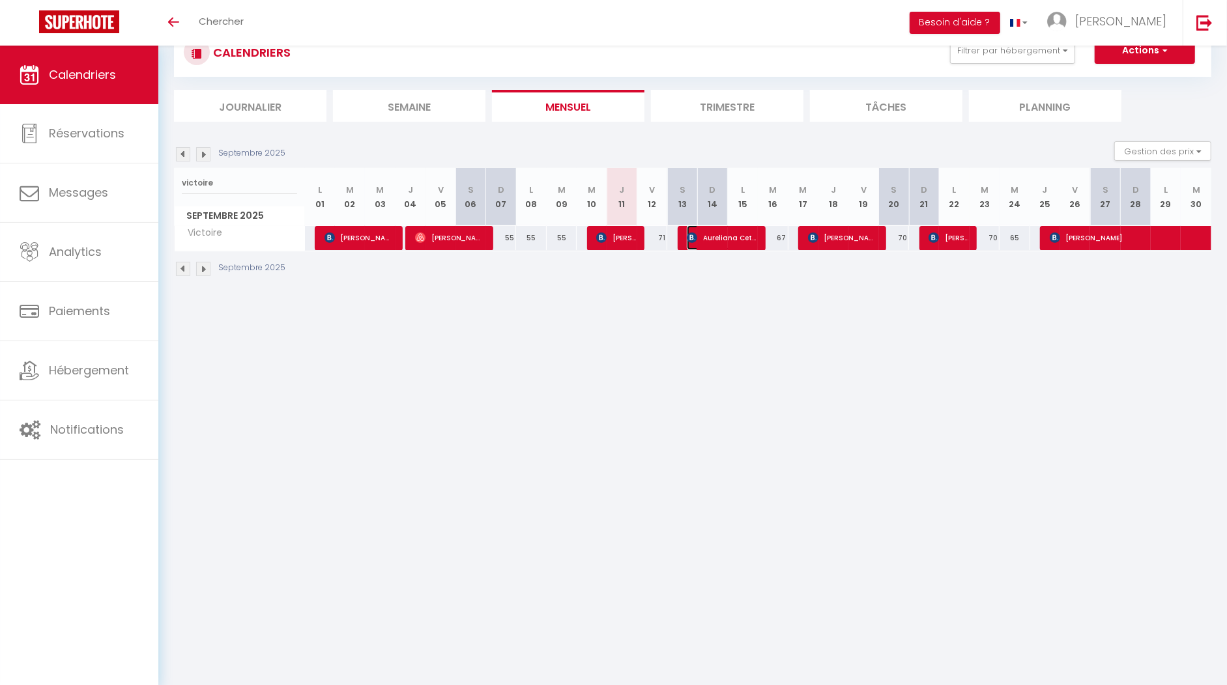
select select "1"
select select
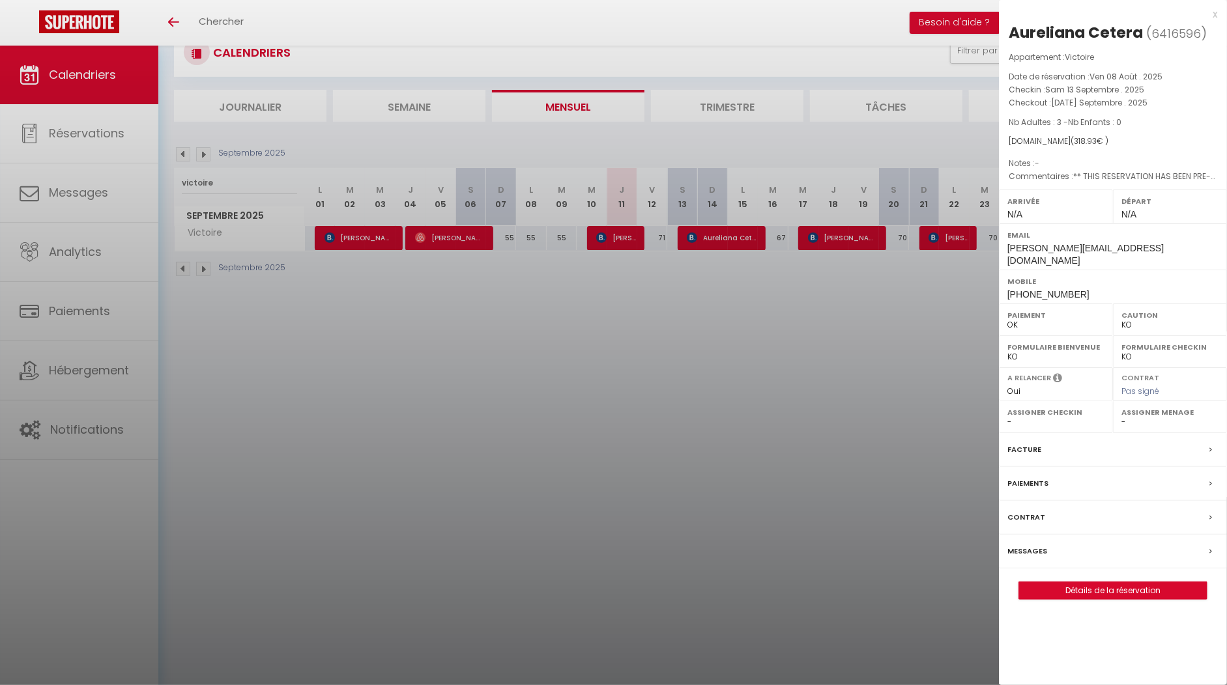
click at [816, 399] on div at bounding box center [613, 342] width 1227 height 685
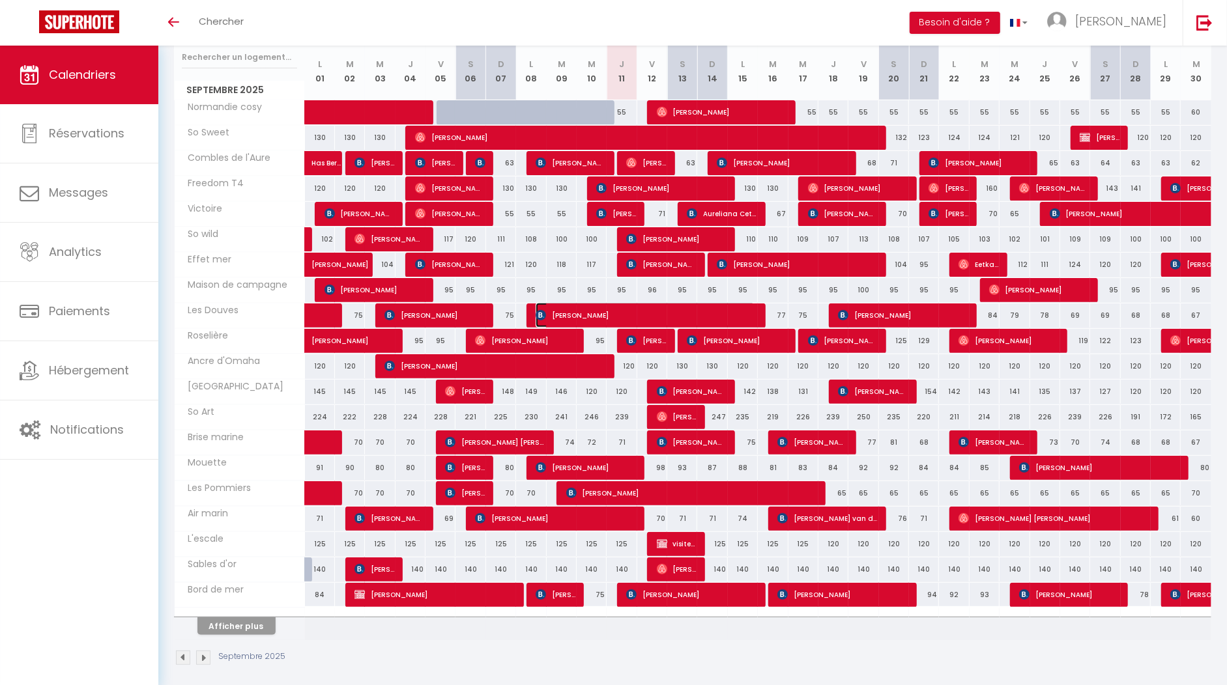
scroll to position [148, 0]
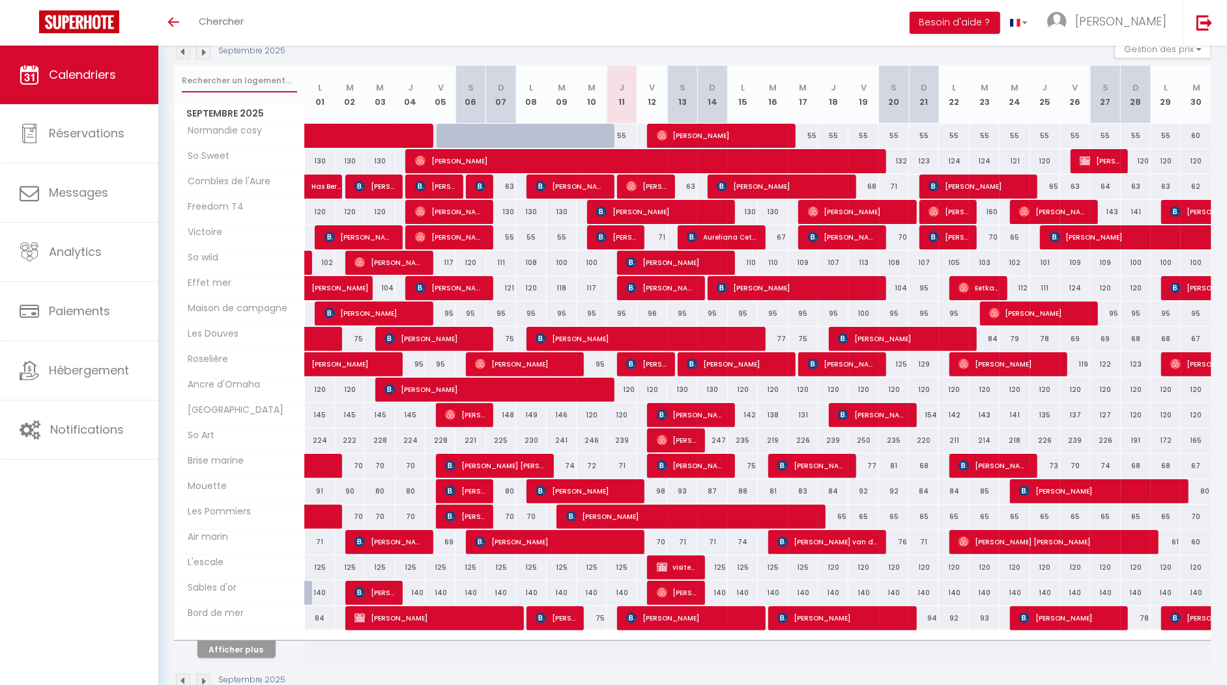
click at [242, 83] on input "text" at bounding box center [239, 80] width 115 height 23
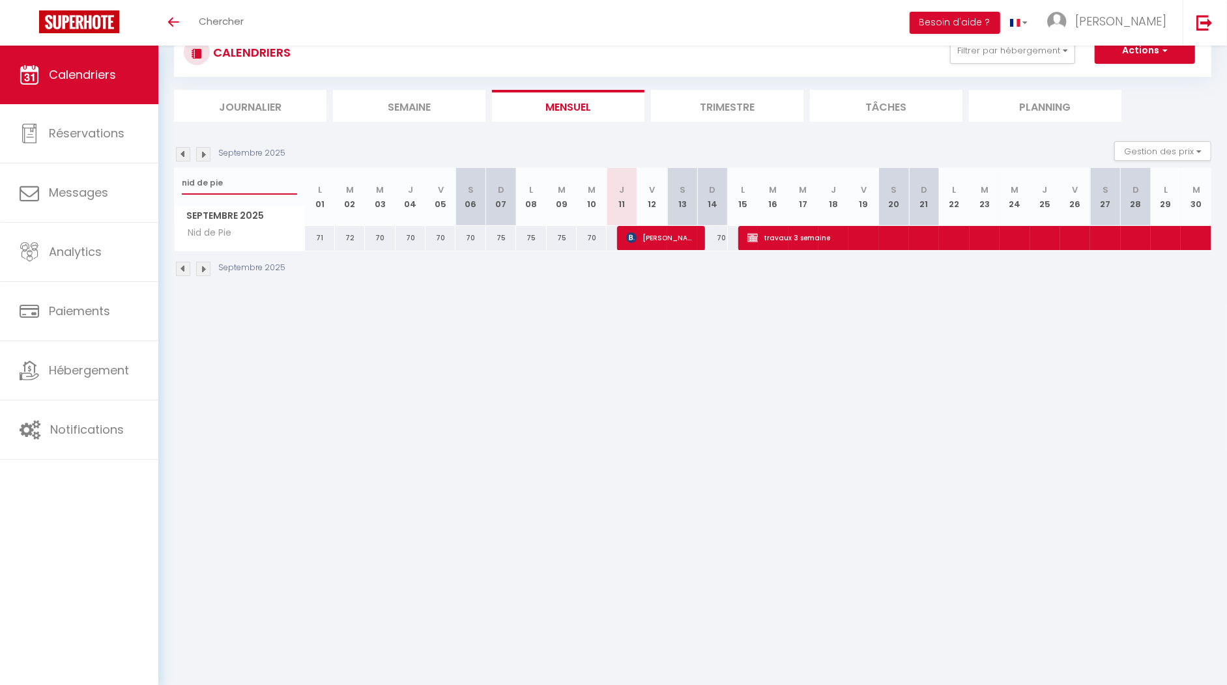
type input "nid de pie"
click at [180, 157] on img at bounding box center [183, 154] width 14 height 14
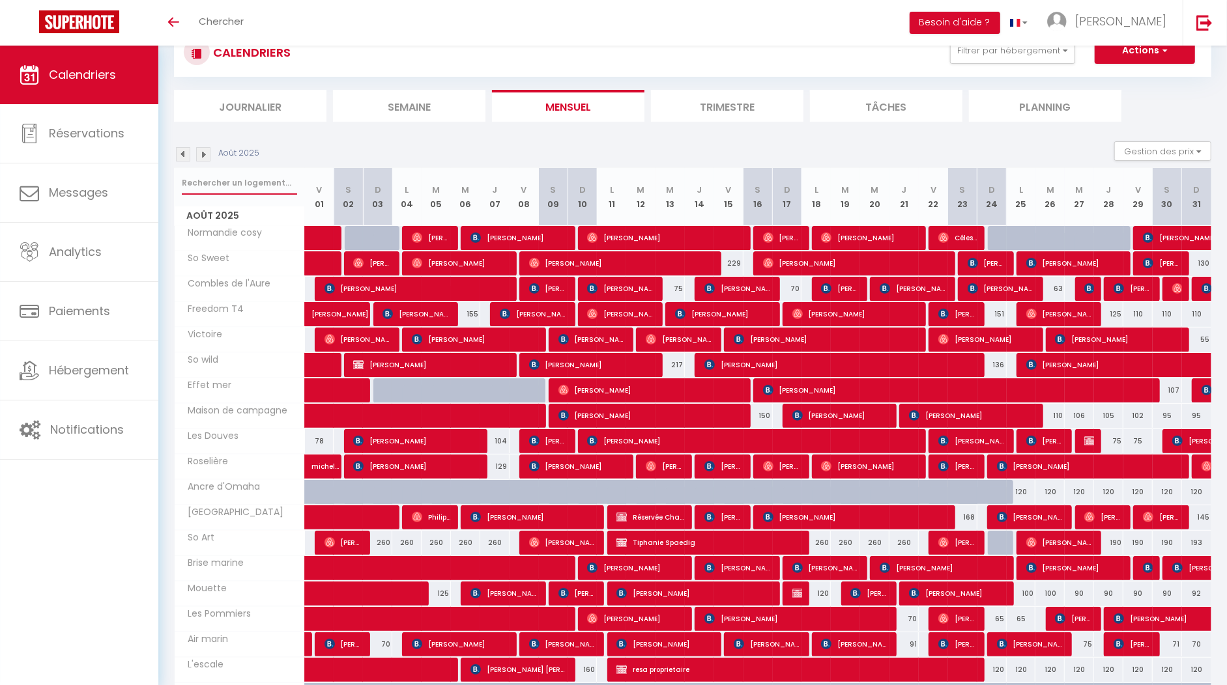
click at [235, 180] on input "text" at bounding box center [239, 182] width 115 height 23
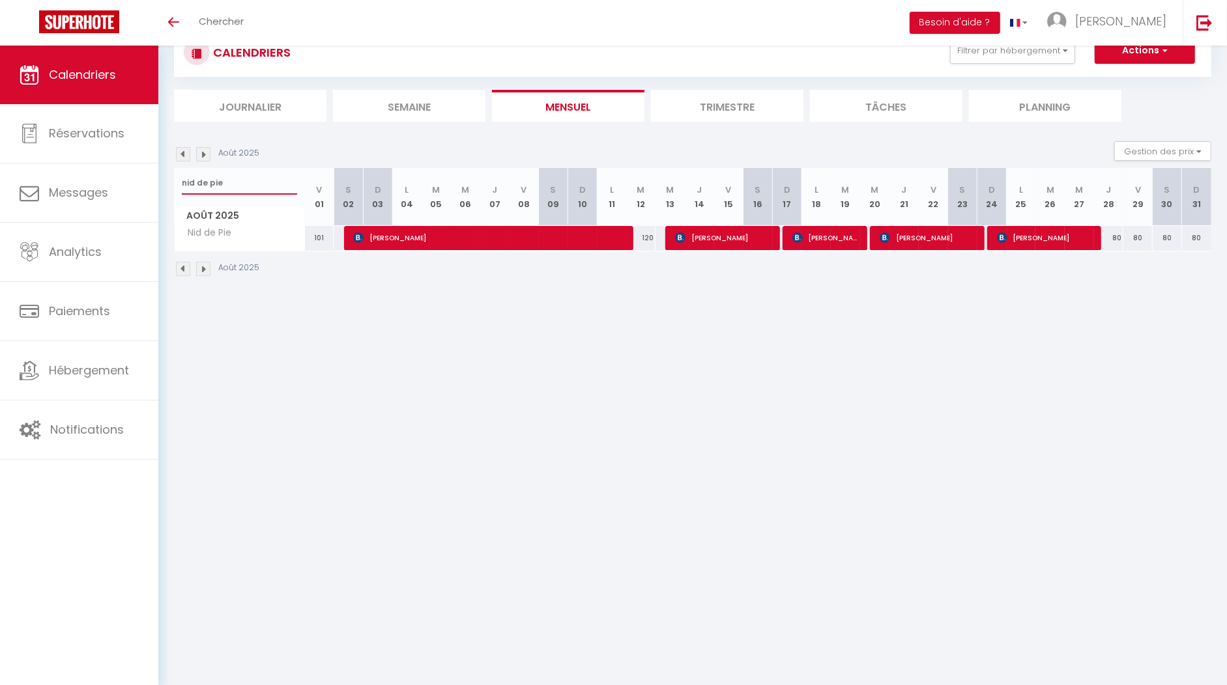
type input "nid de pie"
click at [205, 154] on img at bounding box center [203, 154] width 14 height 14
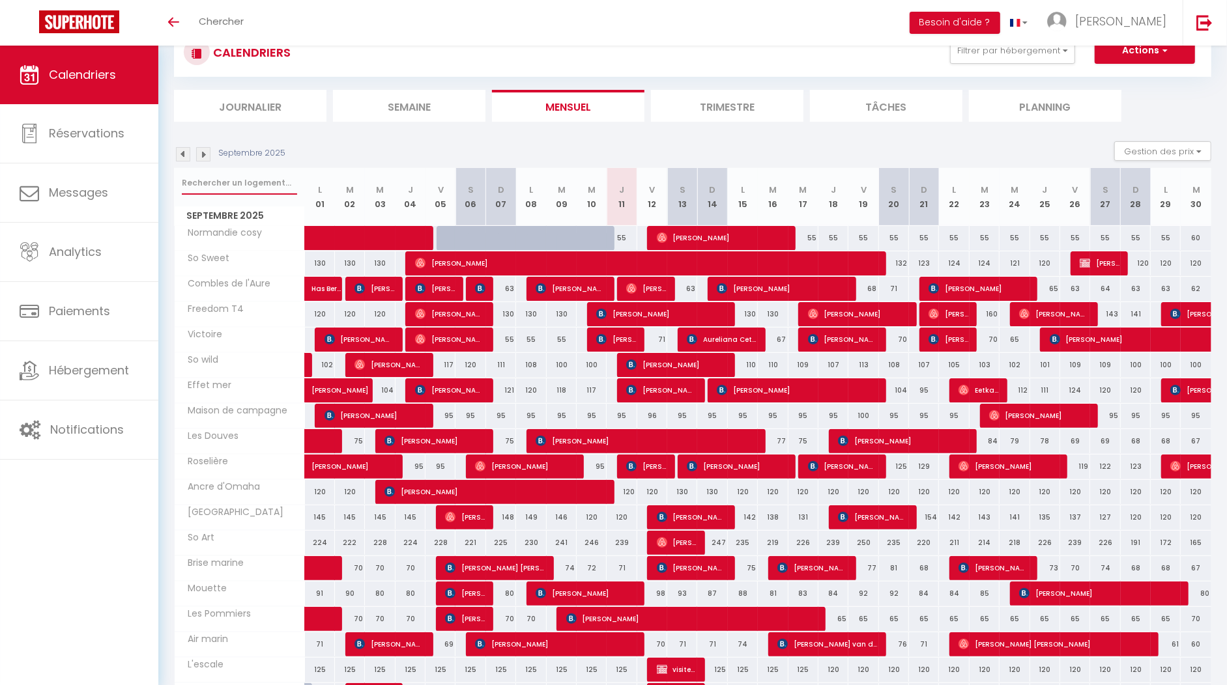
click at [229, 184] on input "text" at bounding box center [239, 182] width 115 height 23
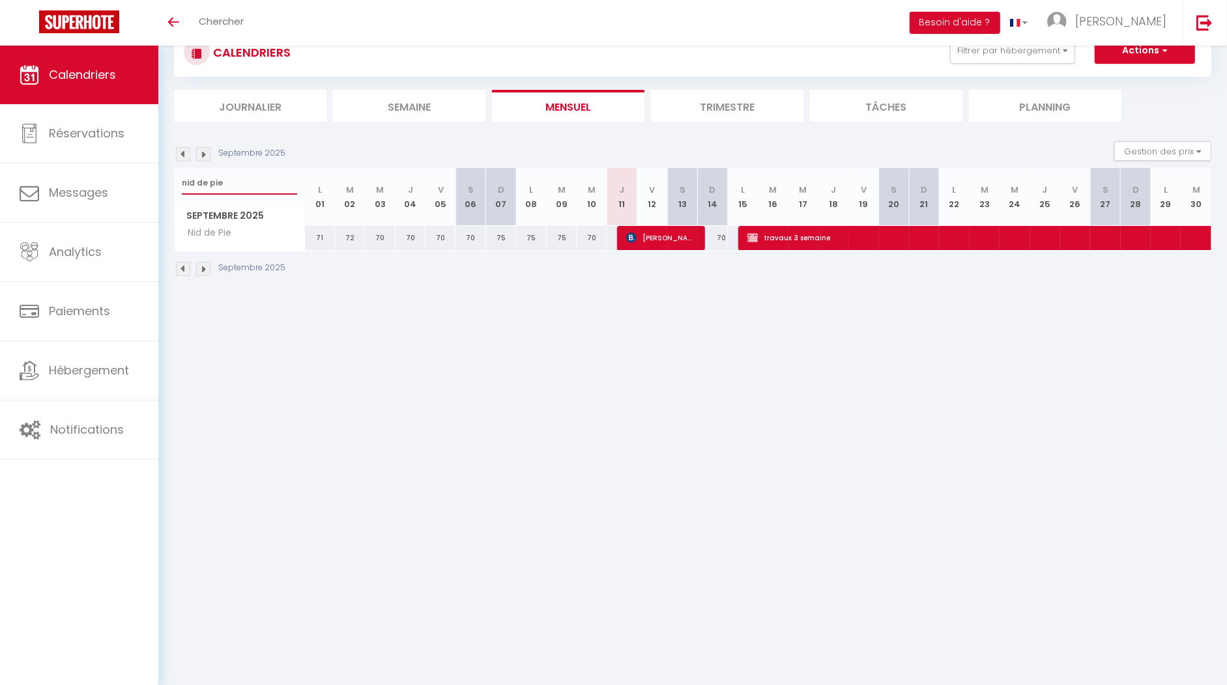
type input "nid de pie"
click at [669, 243] on span "[PERSON_NAME]" at bounding box center [661, 237] width 70 height 25
select select "OK"
select select "KO"
select select "0"
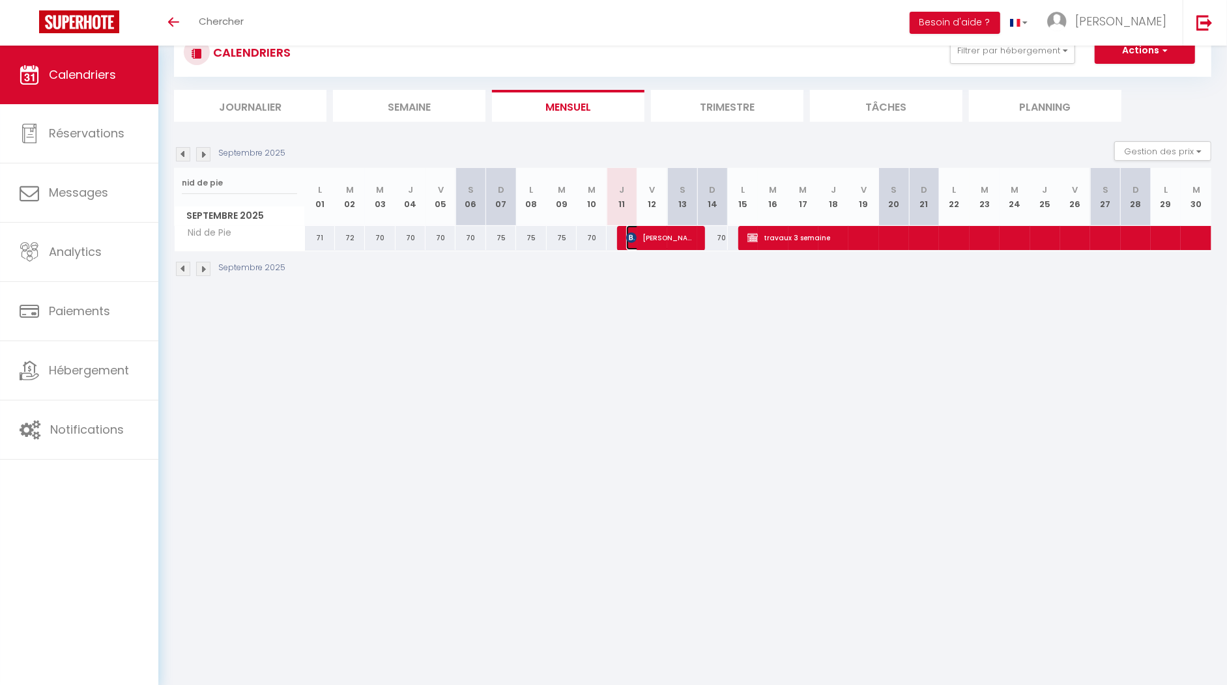
select select "0"
select select "1"
select select
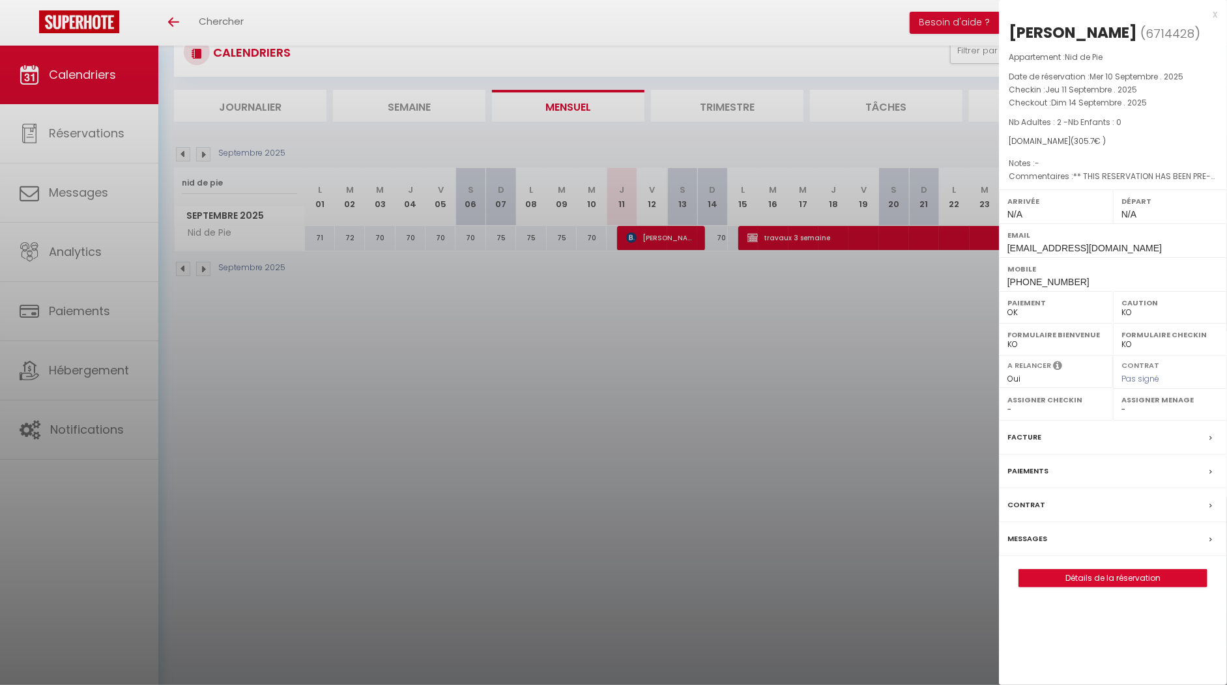
click at [648, 427] on div at bounding box center [613, 342] width 1227 height 685
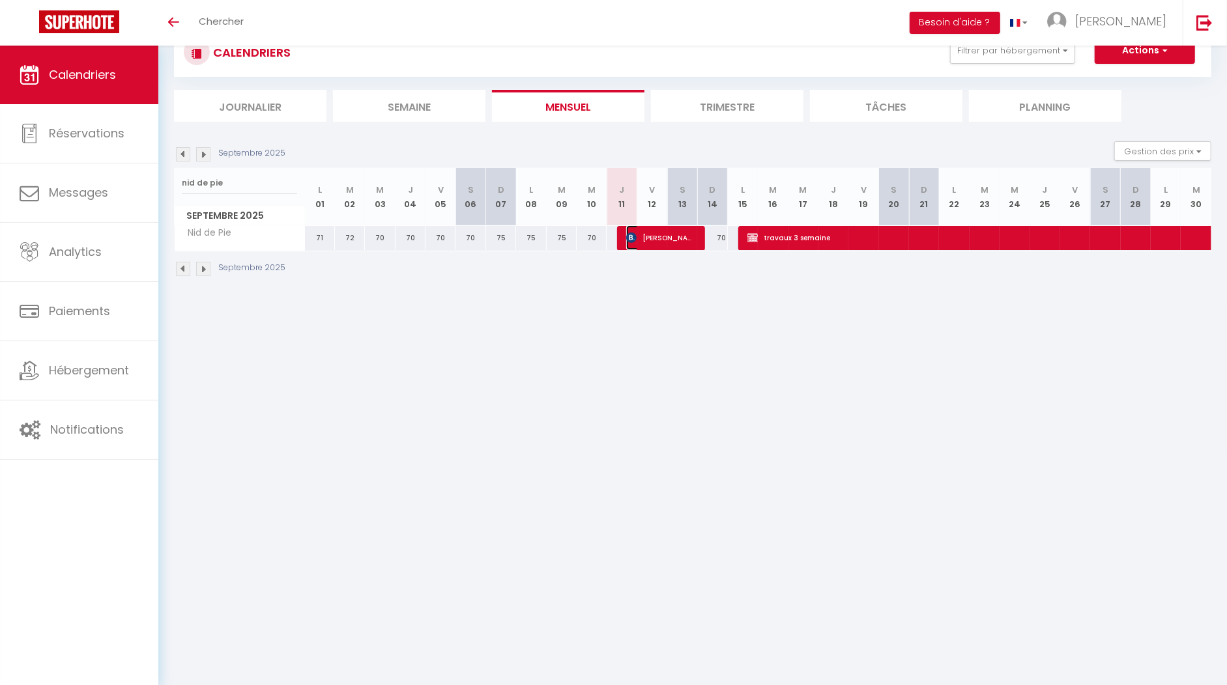
click at [670, 242] on span "[PERSON_NAME]" at bounding box center [661, 237] width 70 height 25
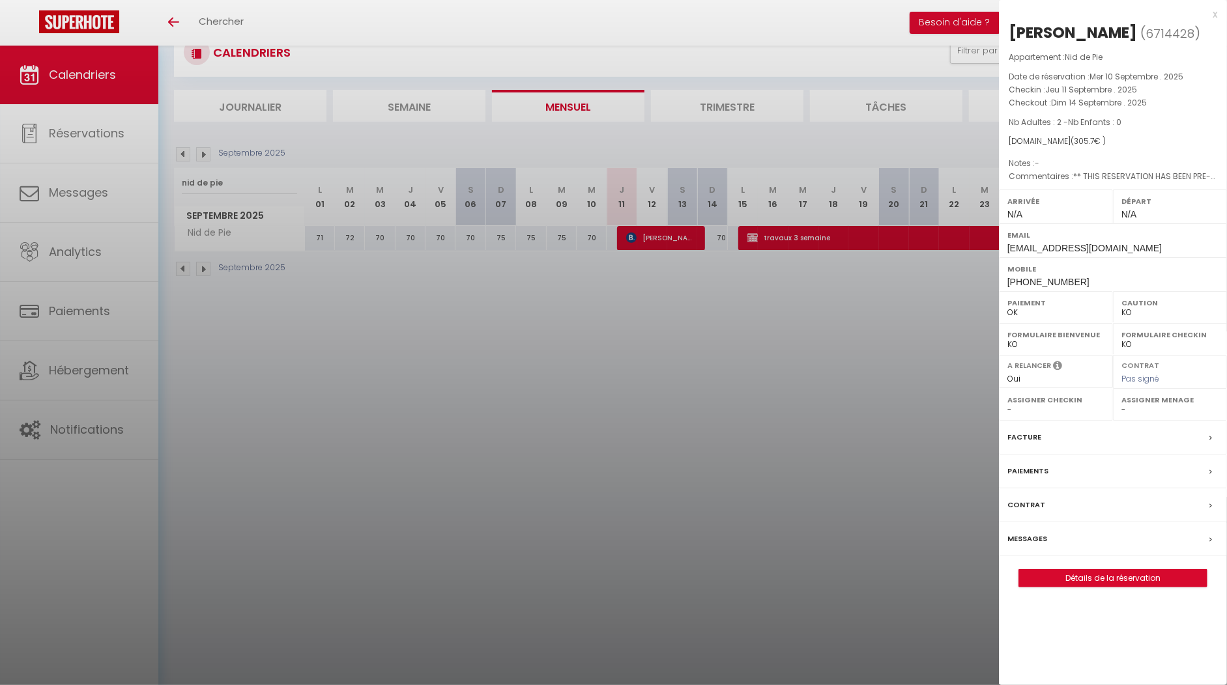
click at [1215, 14] on div "x" at bounding box center [1108, 15] width 218 height 16
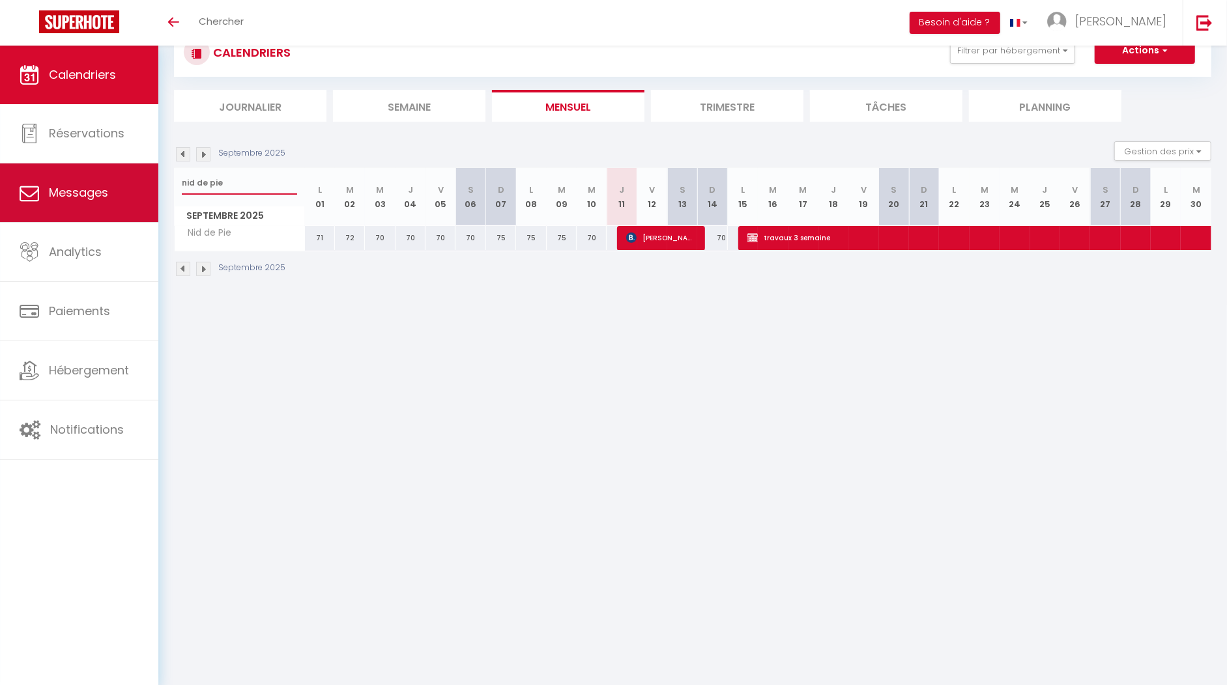
drag, startPoint x: 254, startPoint y: 187, endPoint x: 123, endPoint y: 188, distance: 131.0
click at [123, 188] on div "🟢 Des questions ou besoin d'assistance pour la migration AirBnB? Connectez-vous…" at bounding box center [613, 153] width 1227 height 306
